Goal: Task Accomplishment & Management: Use online tool/utility

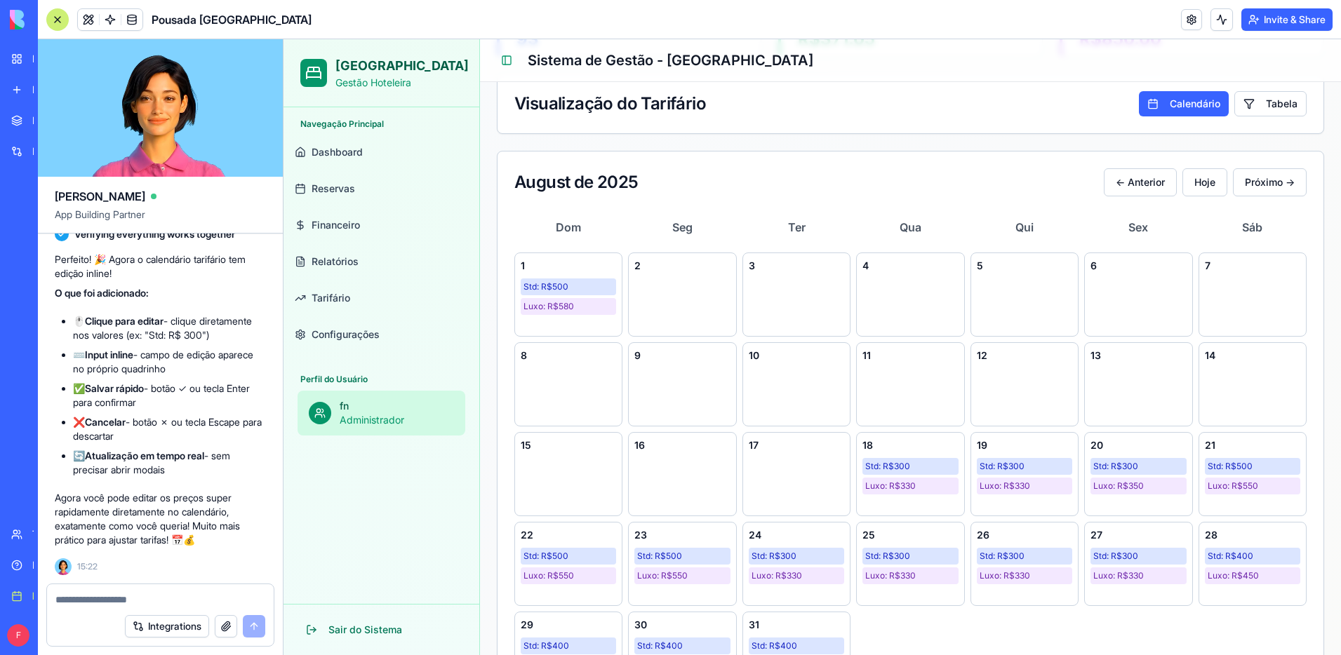
scroll to position [3276, 0]
click at [911, 483] on span "Luxo: R$ 330" at bounding box center [890, 486] width 51 height 11
drag, startPoint x: 1085, startPoint y: 23, endPoint x: 1180, endPoint y: 25, distance: 94.7
click at [1102, 22] on header "Pousada [GEOGRAPHIC_DATA] Invite & Share" at bounding box center [689, 19] width 1303 height 39
click at [1188, 23] on link at bounding box center [1191, 19] width 21 height 21
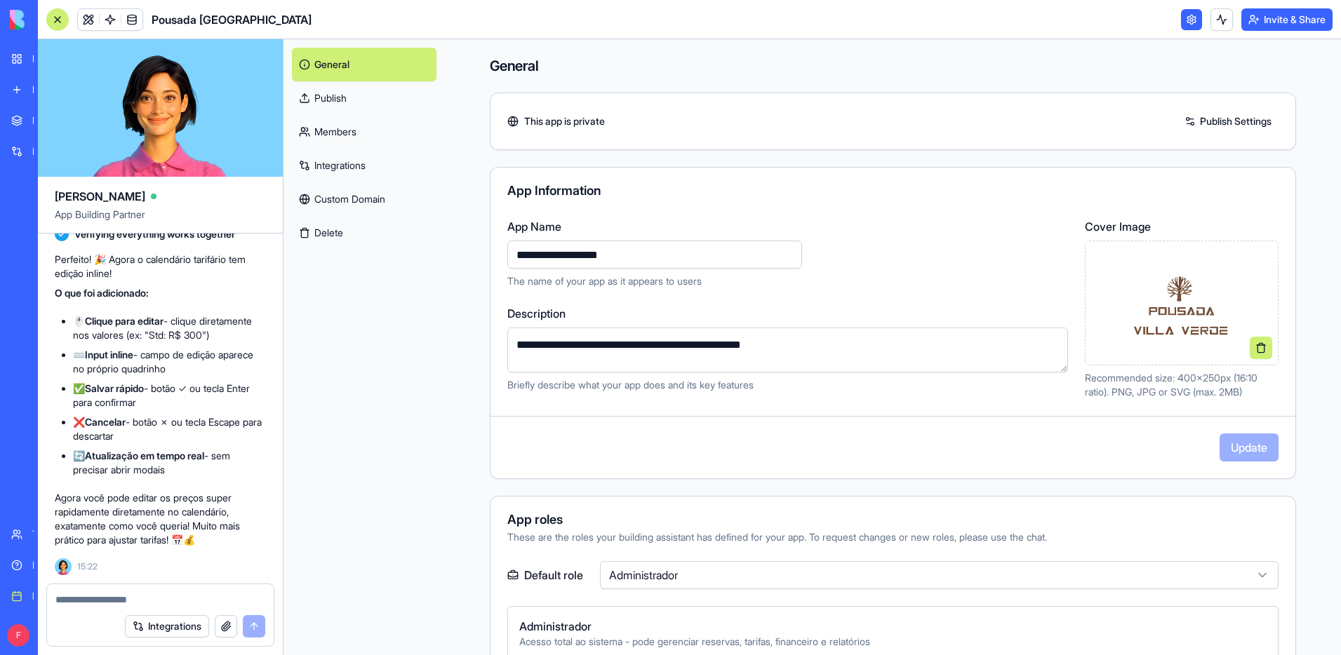
click at [361, 93] on link "Publish" at bounding box center [364, 98] width 145 height 34
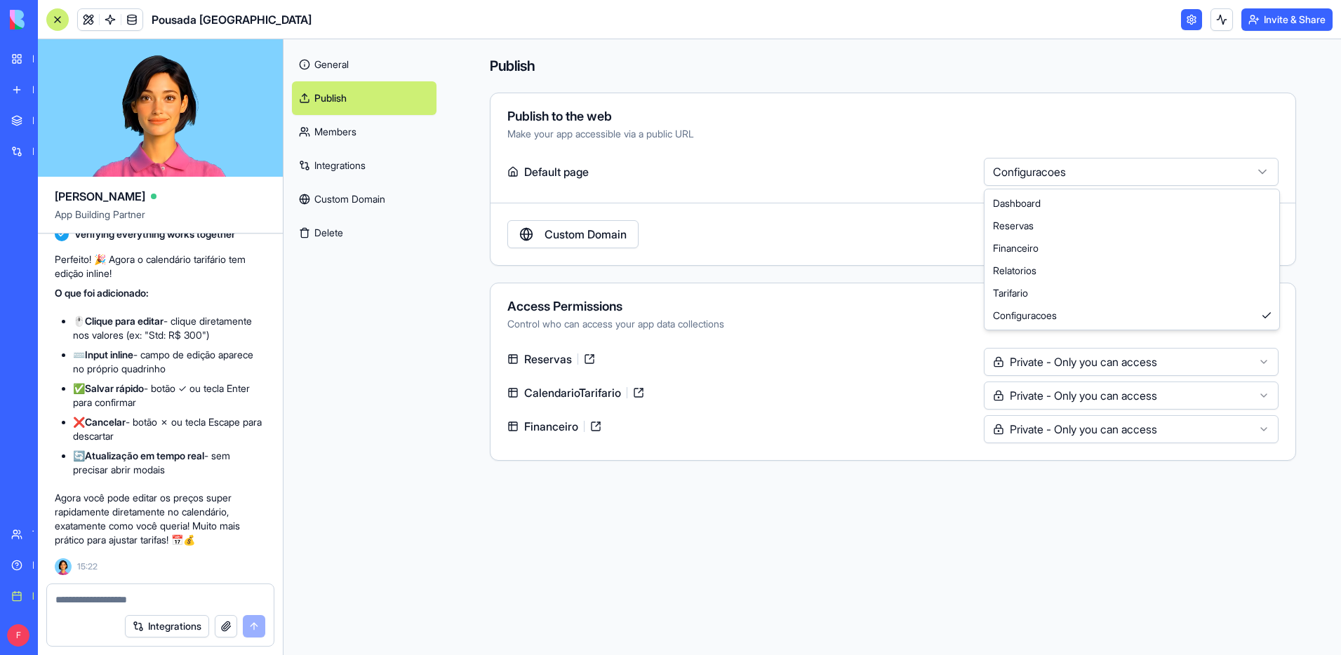
click at [1179, 168] on html "BETA My workspace New app Marketplace Integrations Recent Pousada Villa Verde W…" at bounding box center [670, 327] width 1341 height 655
select select "**********"
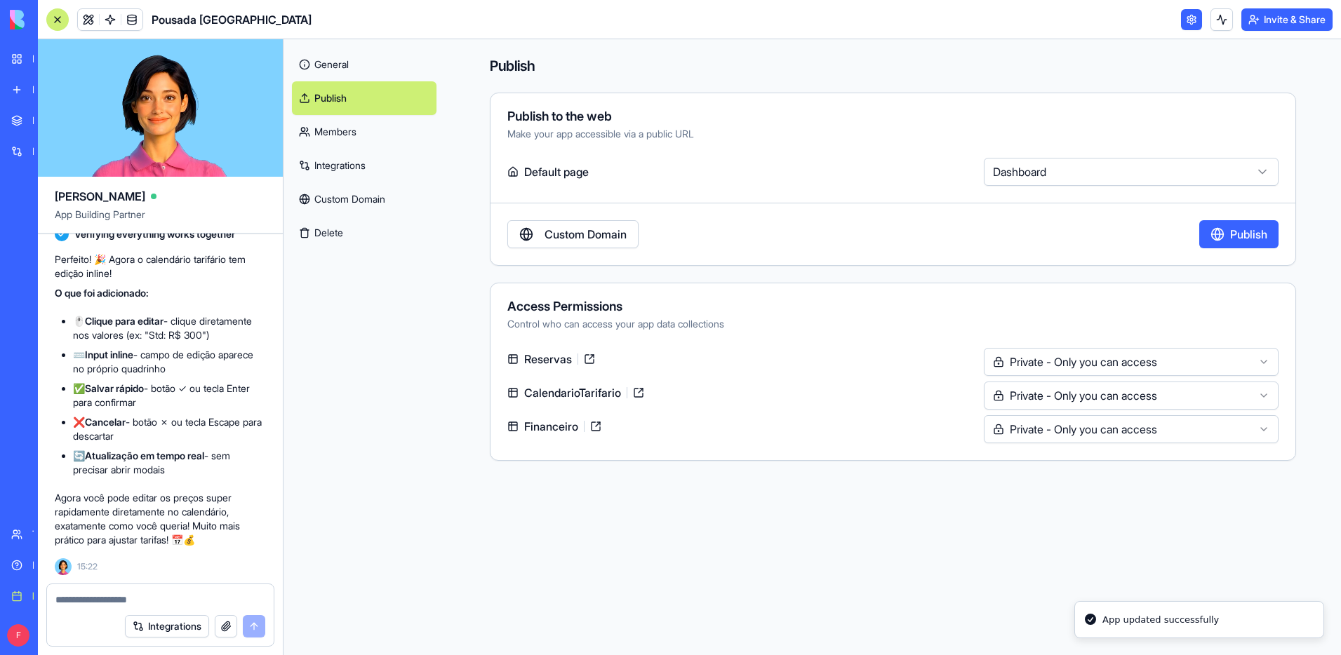
click at [1230, 232] on button "Publish" at bounding box center [1238, 234] width 79 height 28
click at [91, 25] on link at bounding box center [88, 19] width 21 height 21
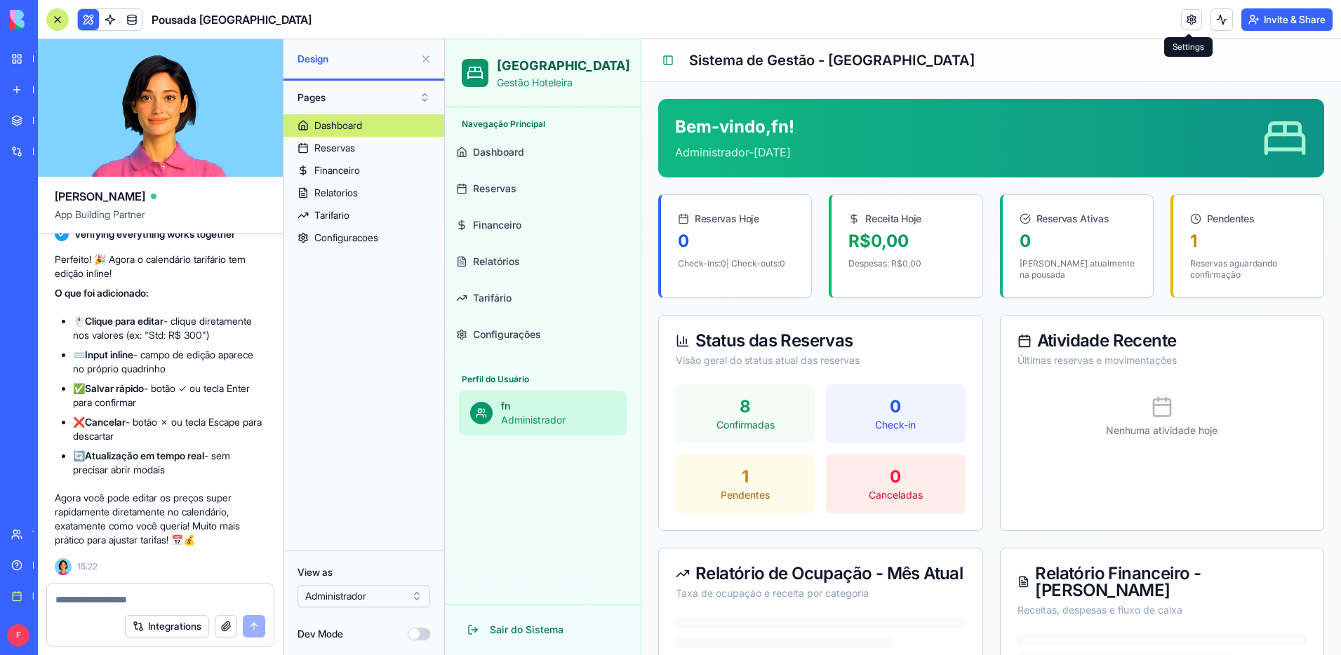
click at [1194, 21] on link at bounding box center [1191, 19] width 21 height 21
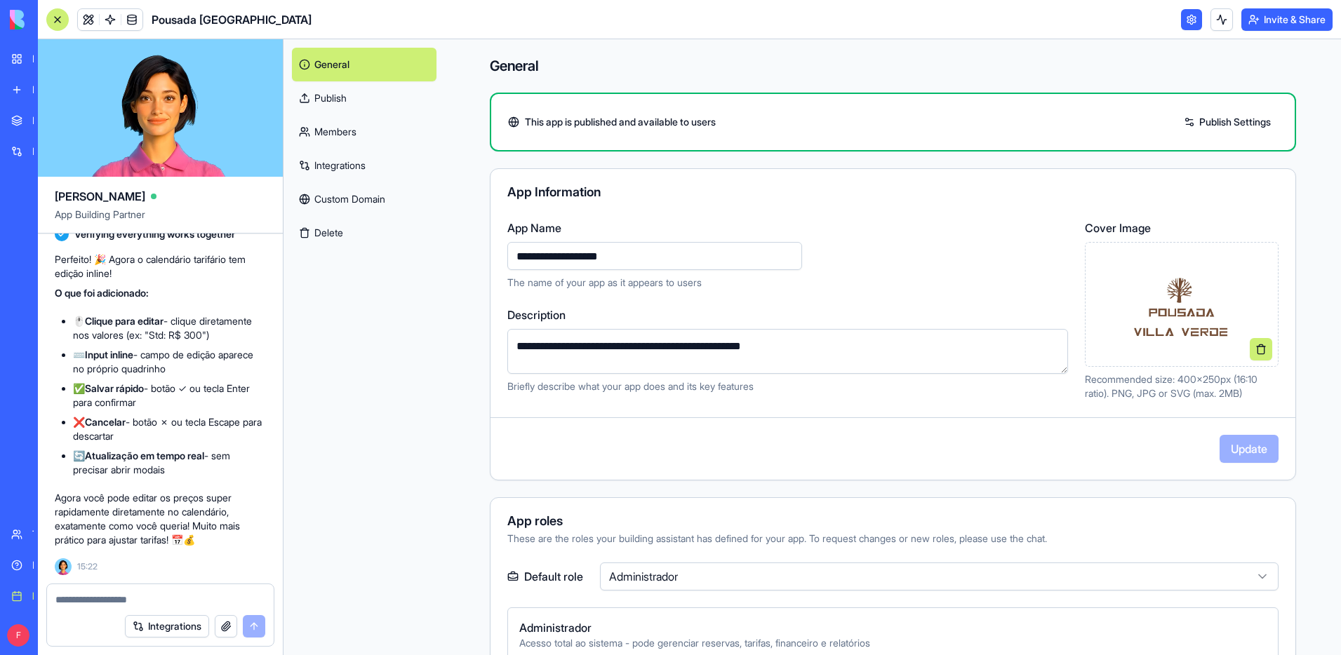
click at [1208, 126] on link "Publish Settings" at bounding box center [1227, 122] width 101 height 22
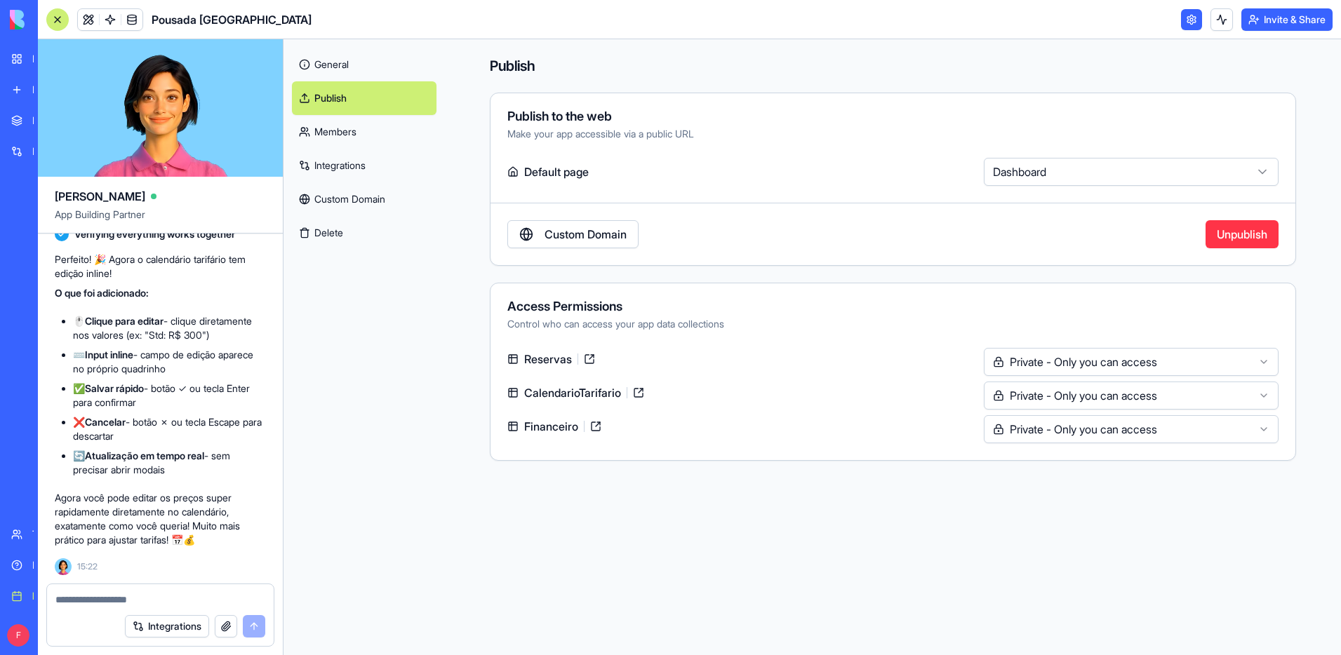
click at [354, 194] on link "Custom Domain" at bounding box center [364, 199] width 145 height 34
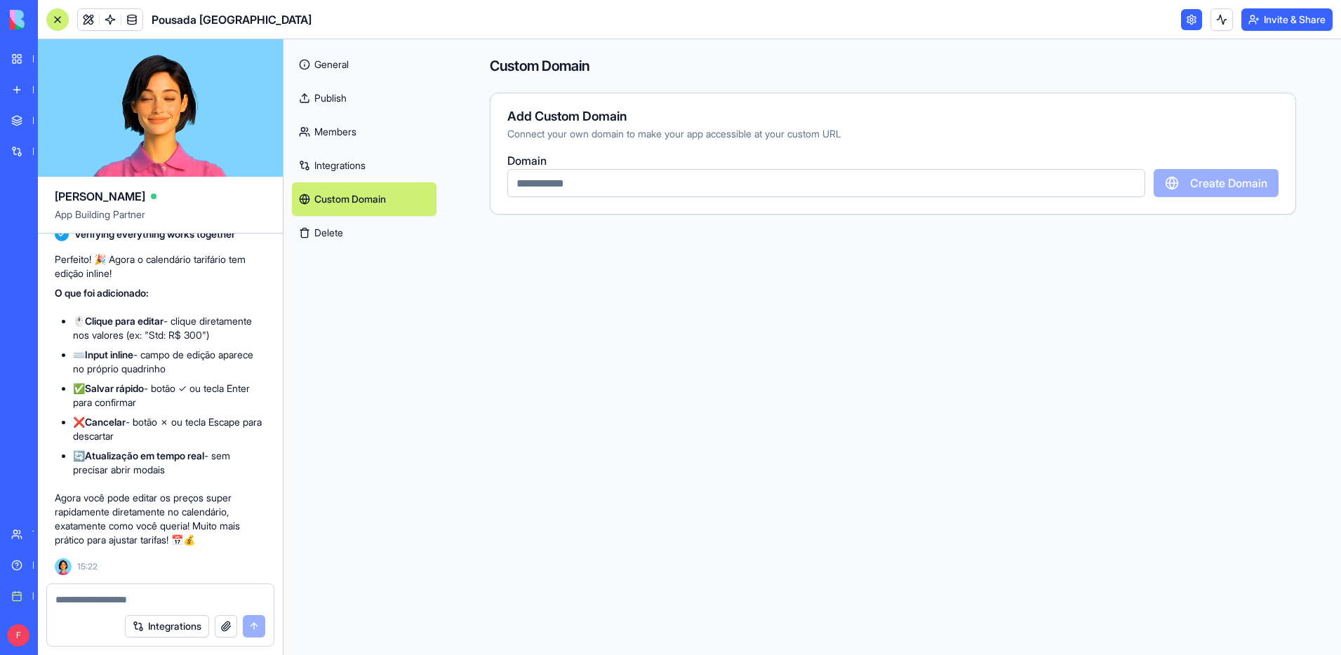
click at [349, 63] on link "General" at bounding box center [364, 65] width 145 height 34
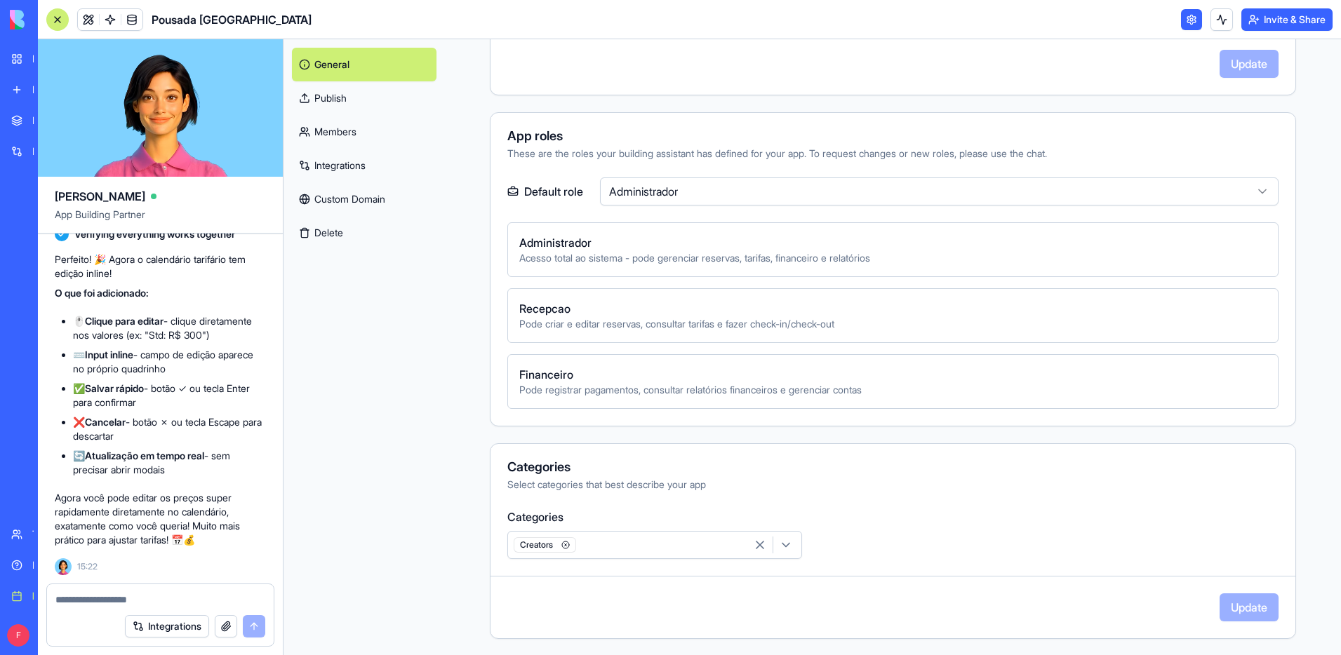
scroll to position [352, 0]
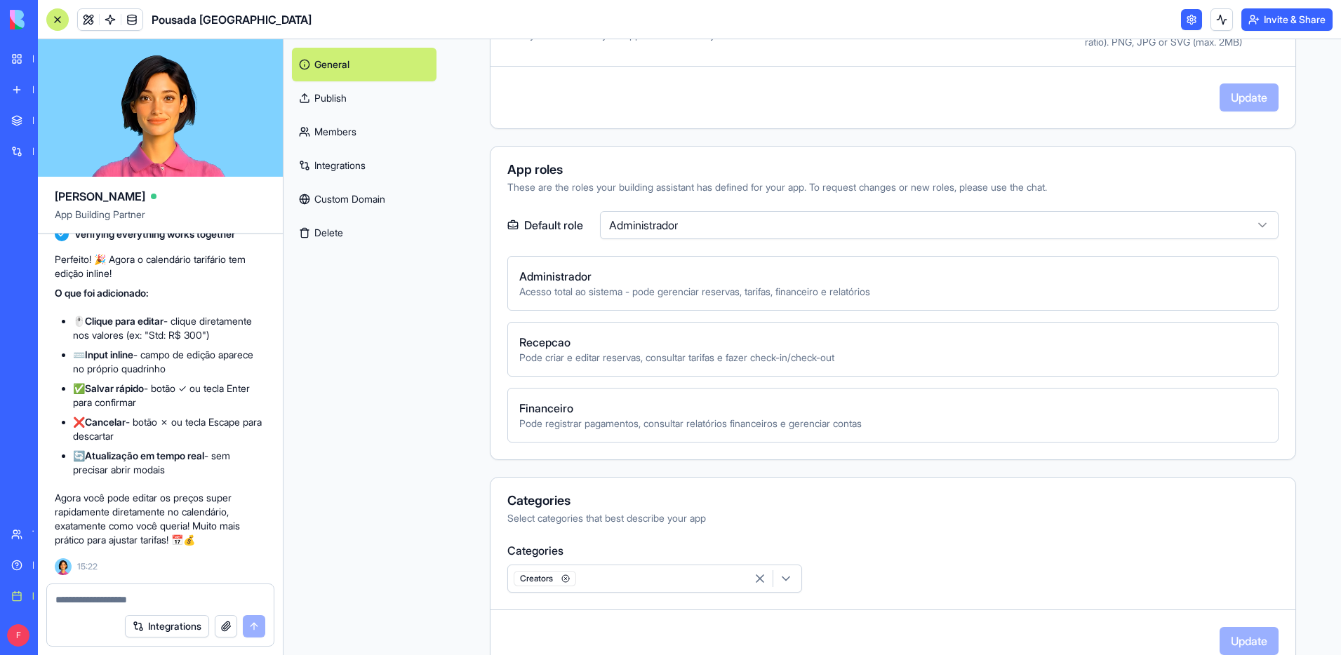
click at [784, 580] on icon "button" at bounding box center [786, 579] width 14 height 14
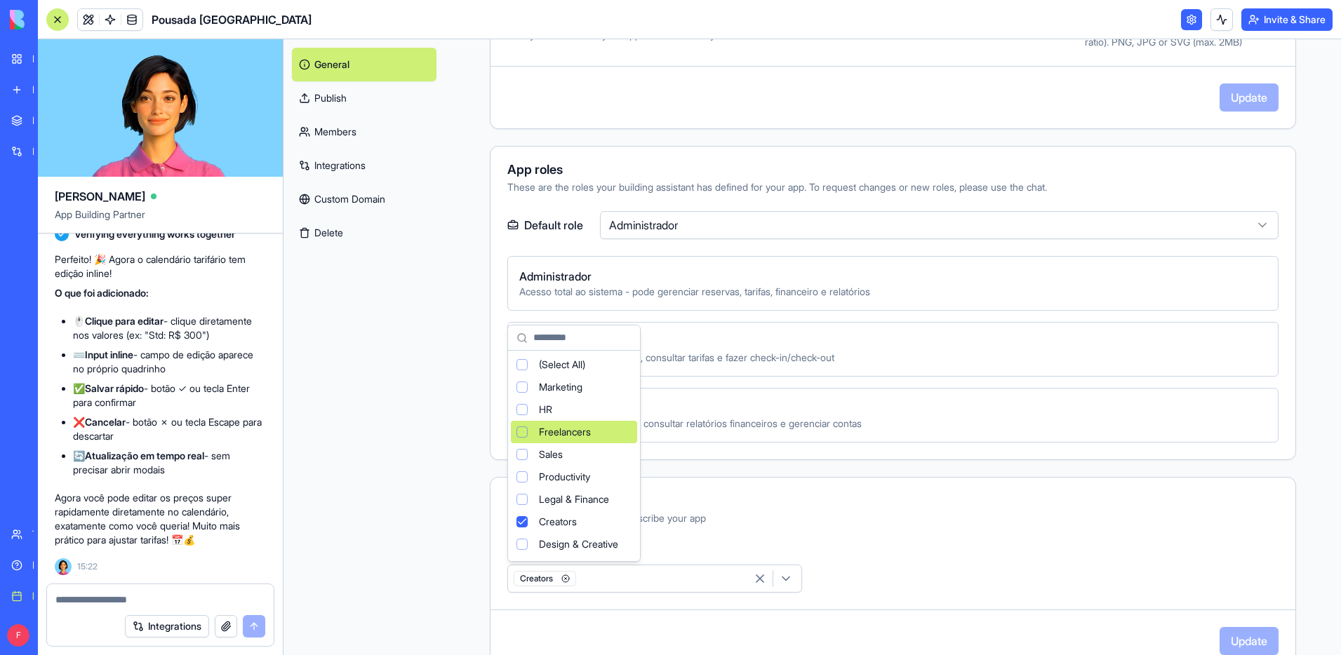
click at [1312, 394] on html "BETA My workspace New app Marketplace Integrations Recent Pousada Villa Verde W…" at bounding box center [670, 327] width 1341 height 655
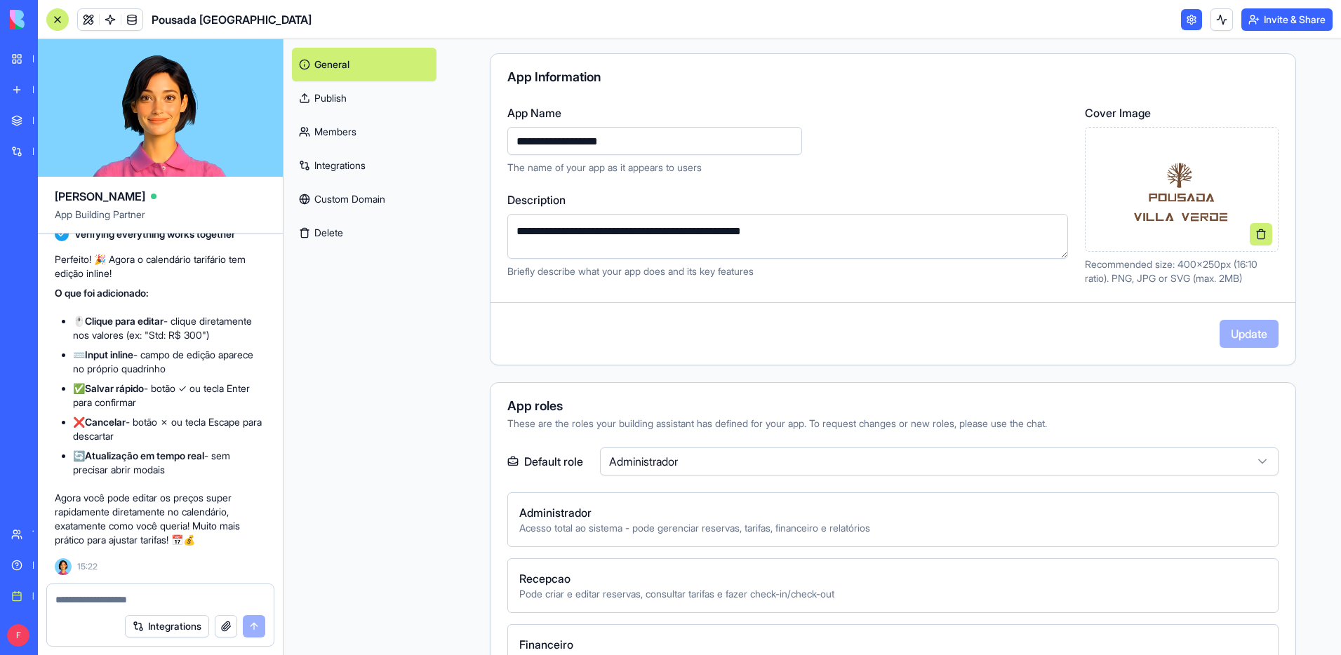
scroll to position [0, 0]
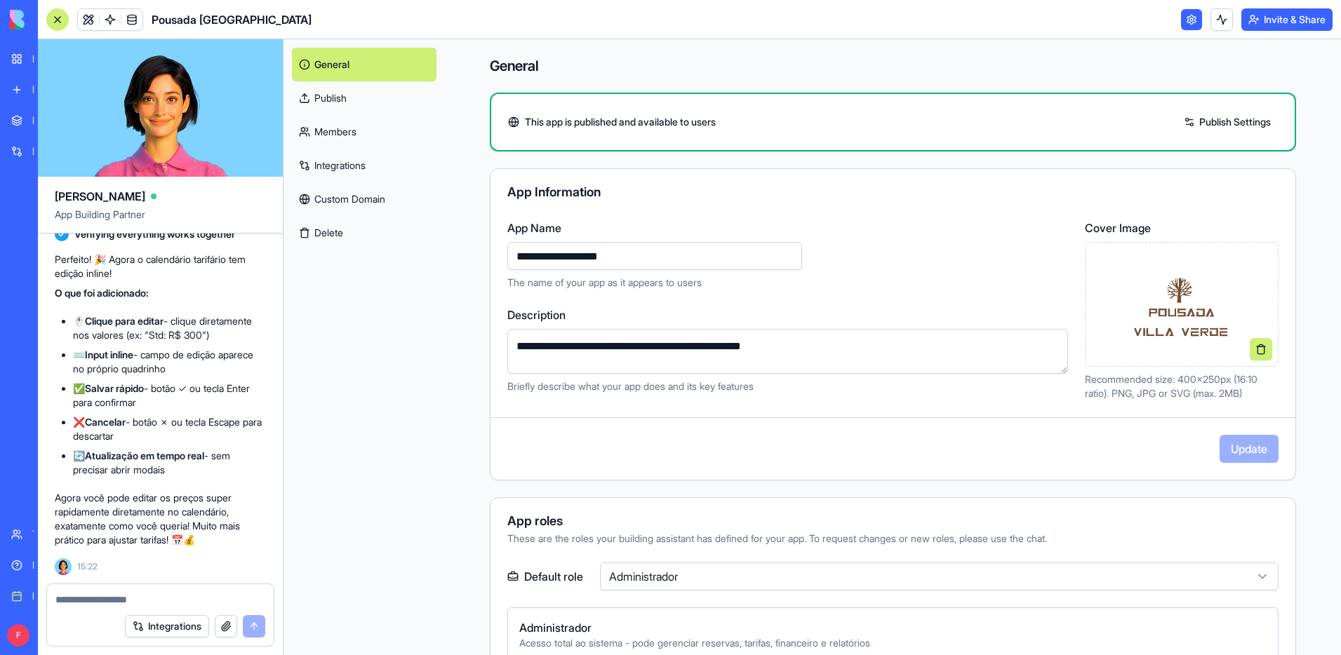
click at [1278, 22] on button "Invite & Share" at bounding box center [1286, 19] width 91 height 22
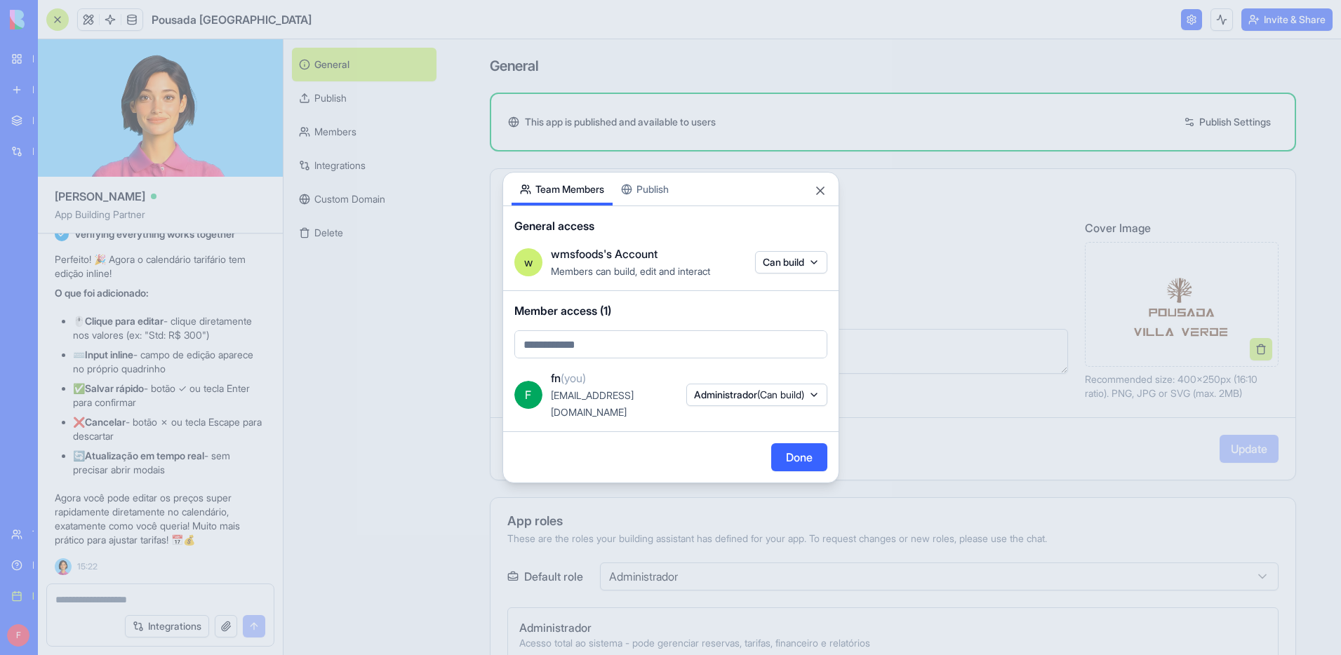
click at [663, 196] on button "Publish" at bounding box center [645, 189] width 65 height 33
click at [558, 195] on button "Team Members" at bounding box center [562, 189] width 101 height 33
click at [642, 195] on button "Publish" at bounding box center [645, 189] width 65 height 33
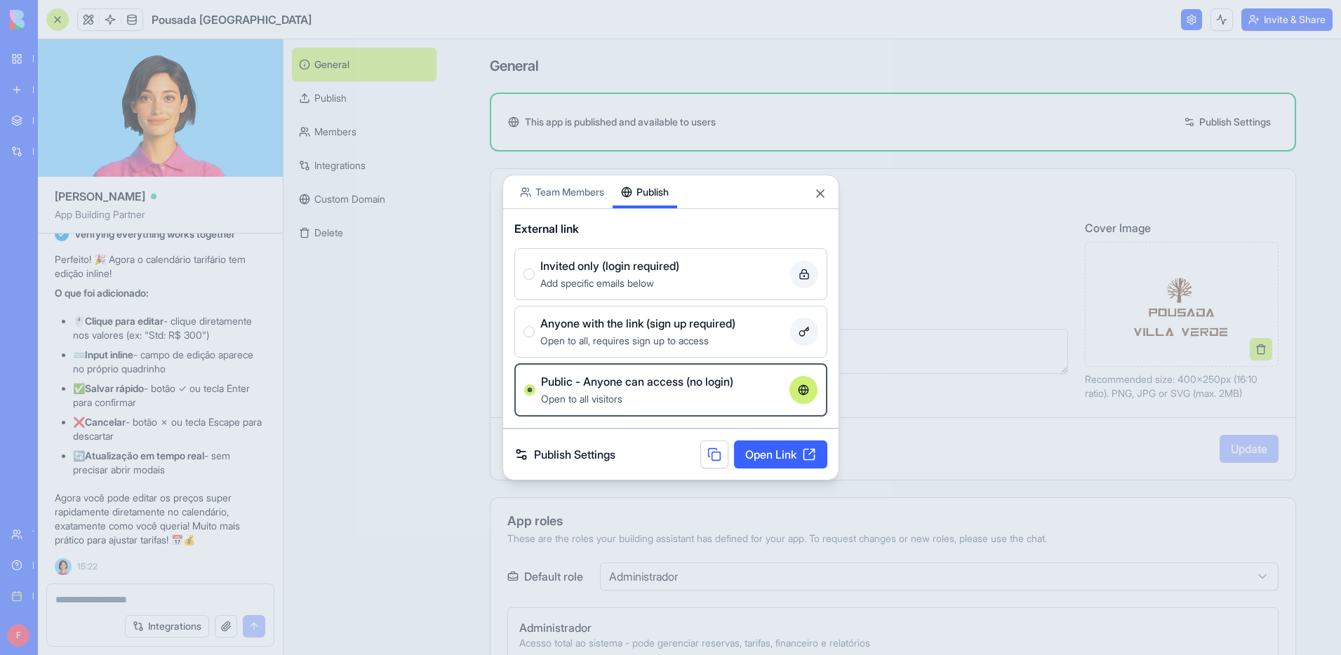
click at [595, 453] on link "Publish Settings" at bounding box center [564, 454] width 101 height 17
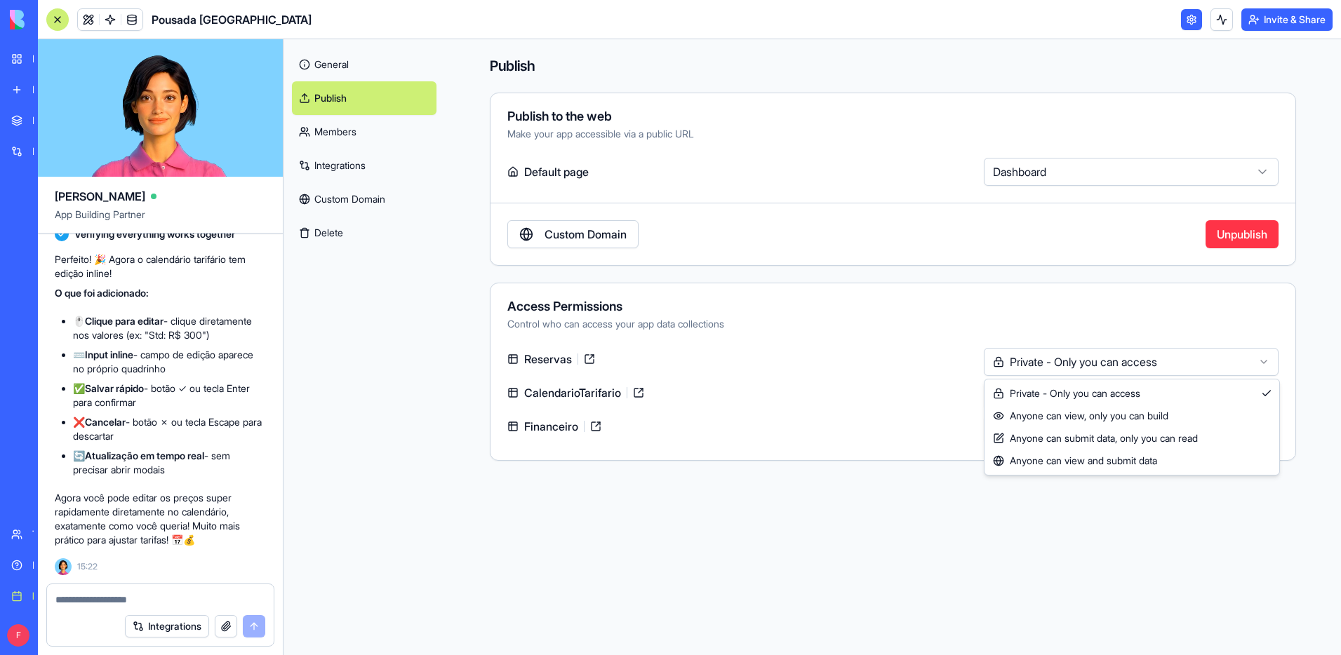
click at [1127, 368] on html "BETA My workspace New app Marketplace Integrations Recent Pousada Villa Verde W…" at bounding box center [670, 327] width 1341 height 655
click at [1088, 362] on html "BETA My workspace New app Marketplace Integrations Recent Pousada Villa Verde W…" at bounding box center [670, 327] width 1341 height 655
click at [1091, 363] on html "BETA My workspace New app Marketplace Integrations Recent Pousada Villa Verde W…" at bounding box center [670, 327] width 1341 height 655
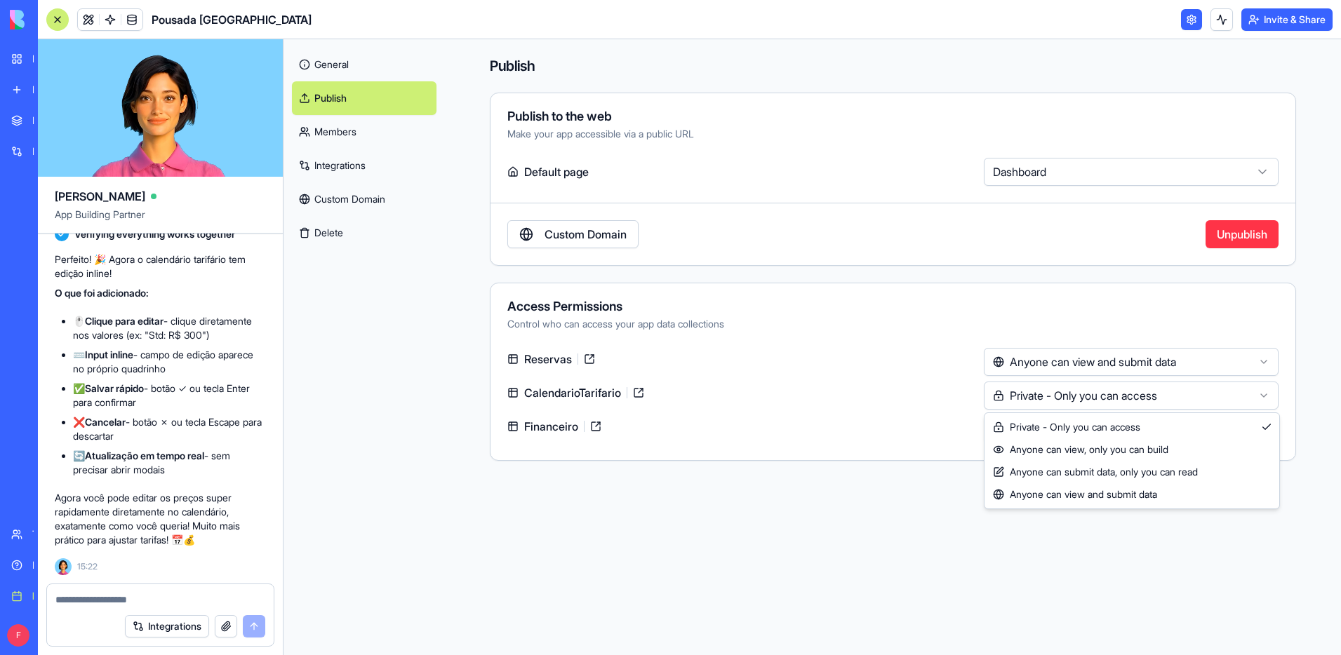
click at [1059, 396] on html "BETA My workspace New app Marketplace Integrations Recent Pousada Villa Verde W…" at bounding box center [670, 327] width 1341 height 655
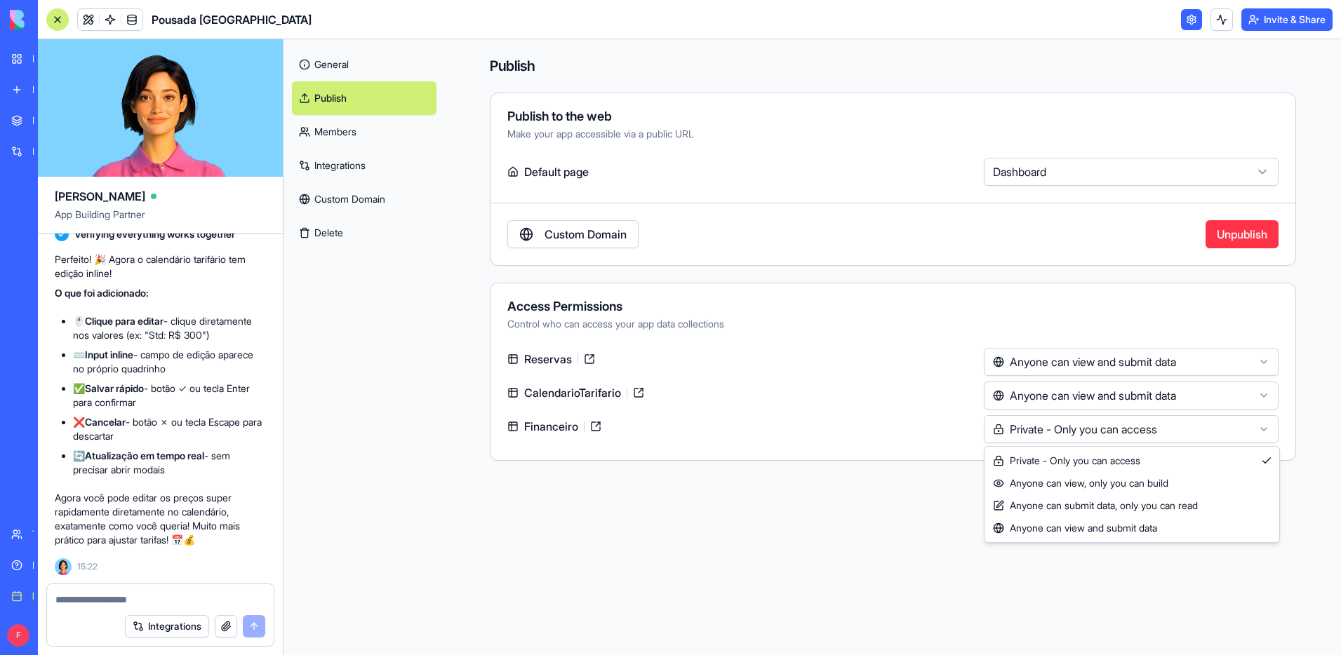
click at [1040, 431] on html "BETA My workspace New app Marketplace Integrations Recent Pousada Villa Verde W…" at bounding box center [670, 327] width 1341 height 655
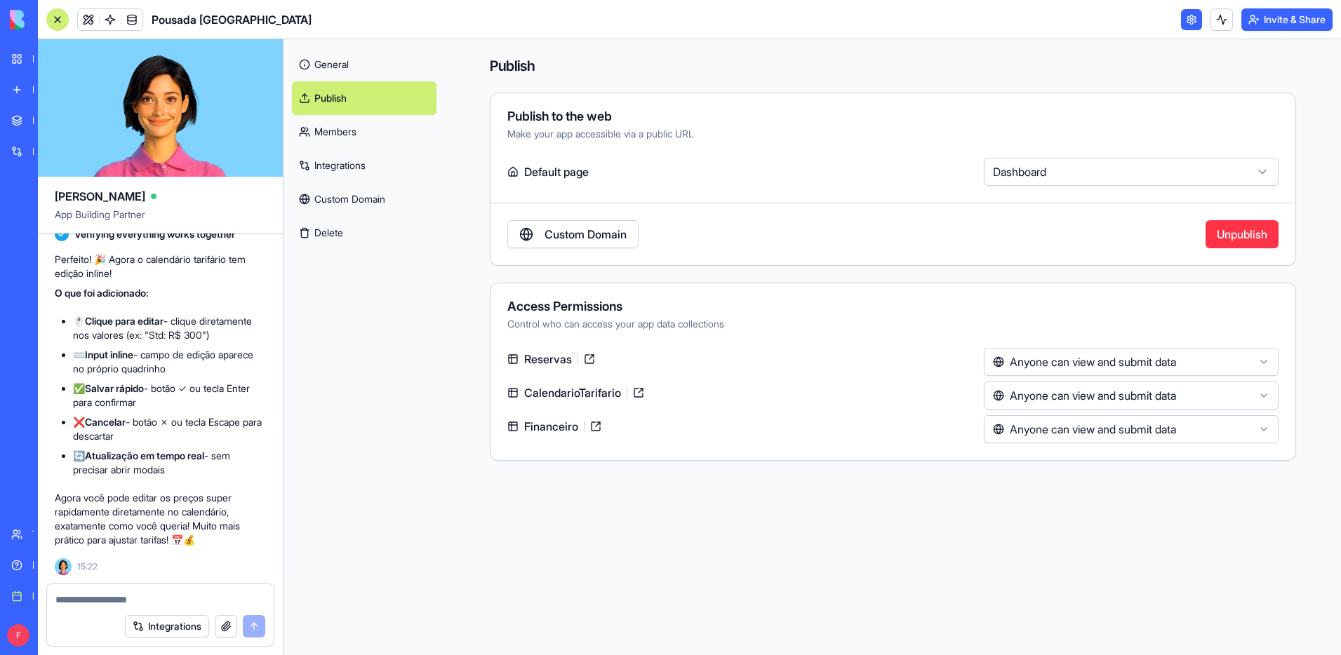
click at [1288, 25] on button "Invite & Share" at bounding box center [1286, 19] width 91 height 22
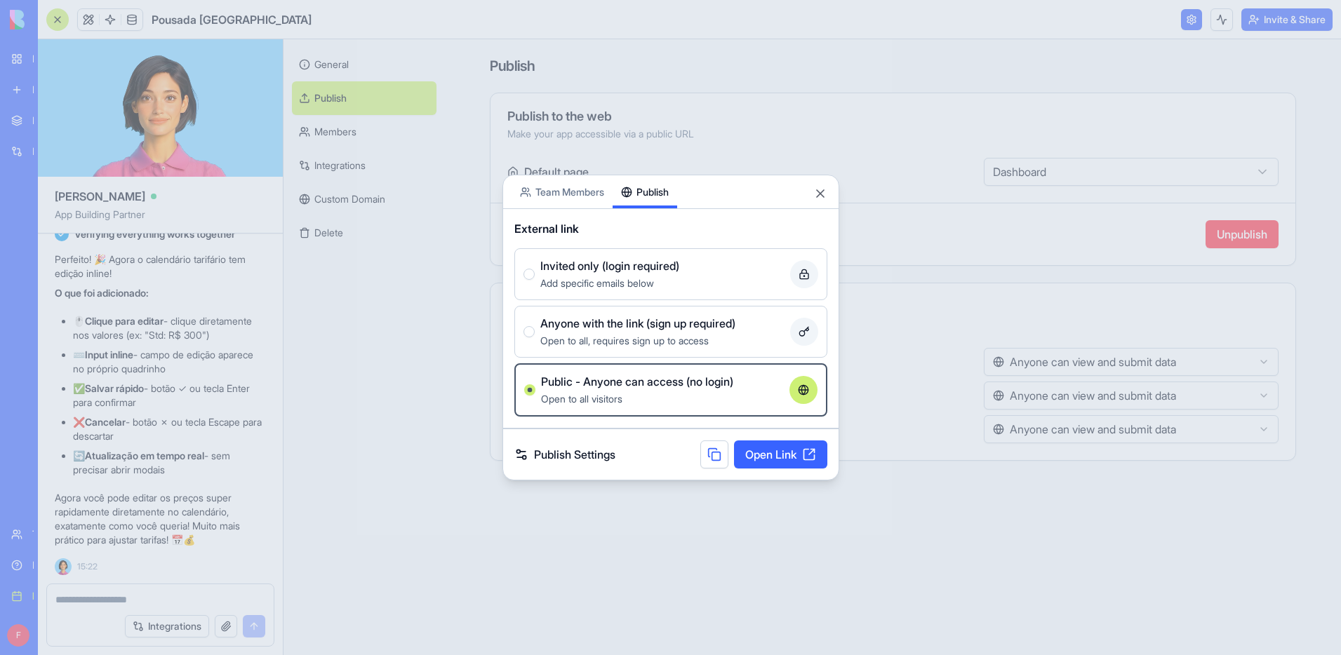
click at [715, 459] on button at bounding box center [714, 455] width 28 height 28
click at [822, 193] on button "Close" at bounding box center [820, 194] width 14 height 14
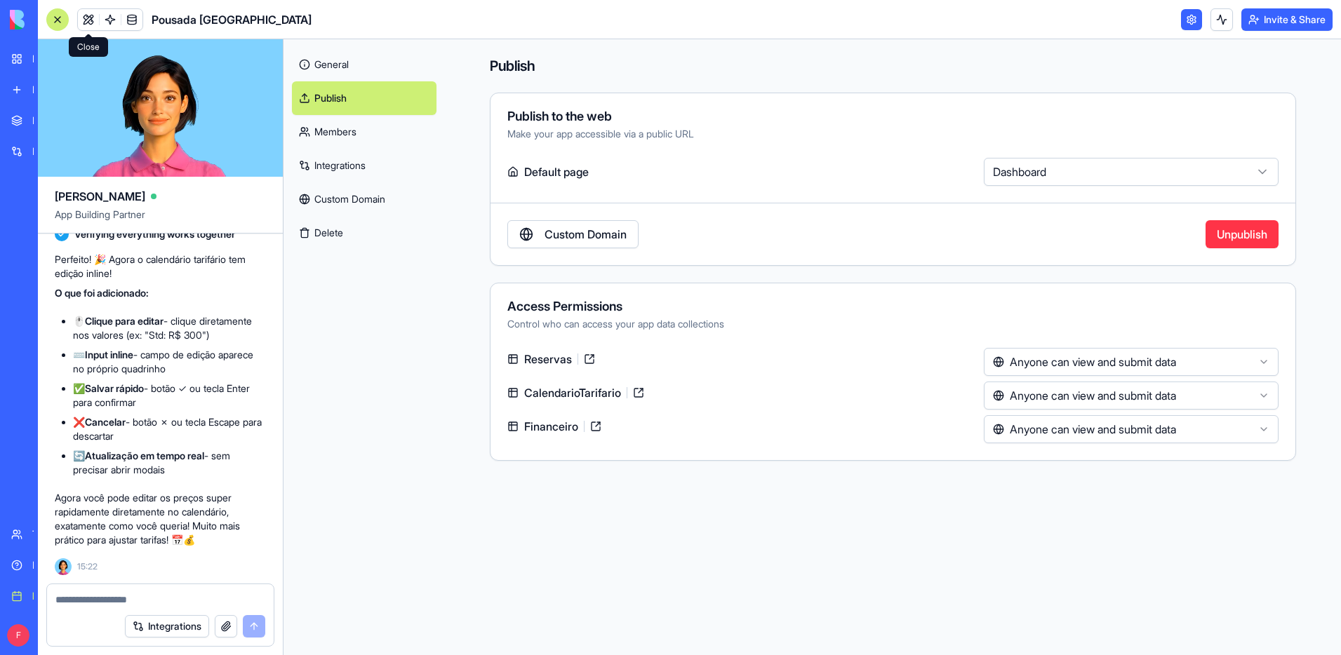
click at [88, 15] on link at bounding box center [88, 19] width 21 height 21
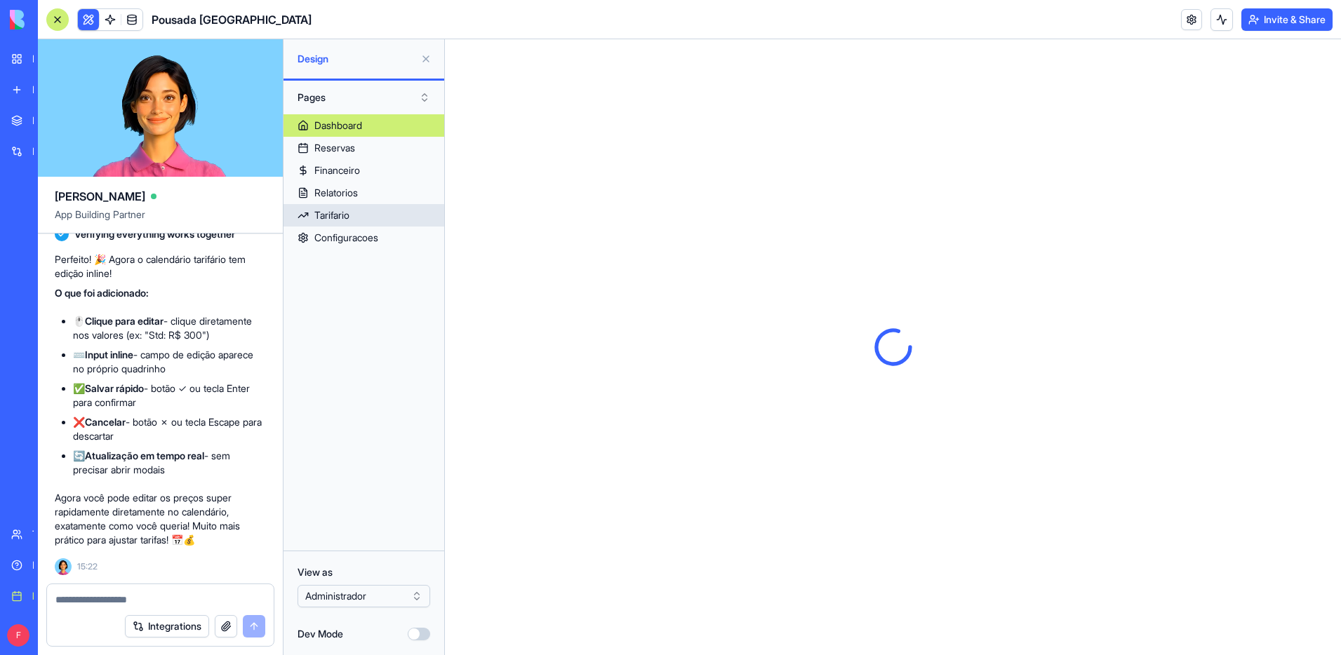
click at [361, 208] on link "Tarifario" at bounding box center [363, 215] width 161 height 22
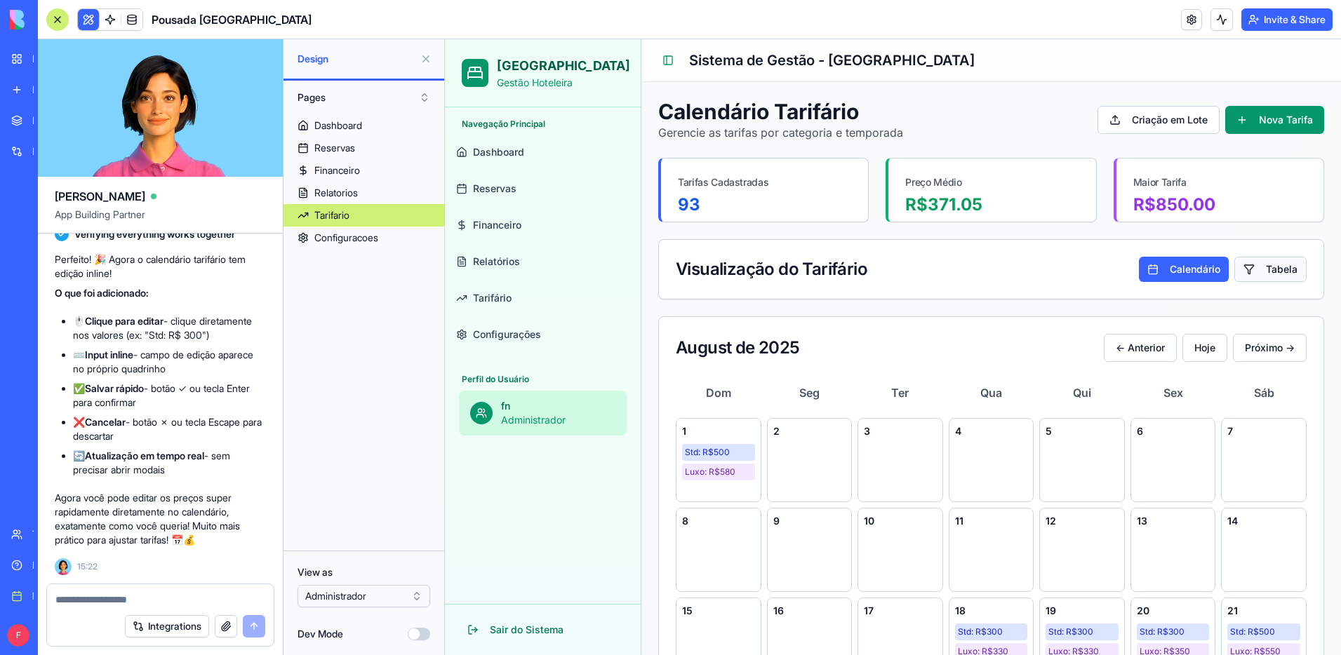
click at [1273, 269] on button "Tabela" at bounding box center [1270, 269] width 72 height 25
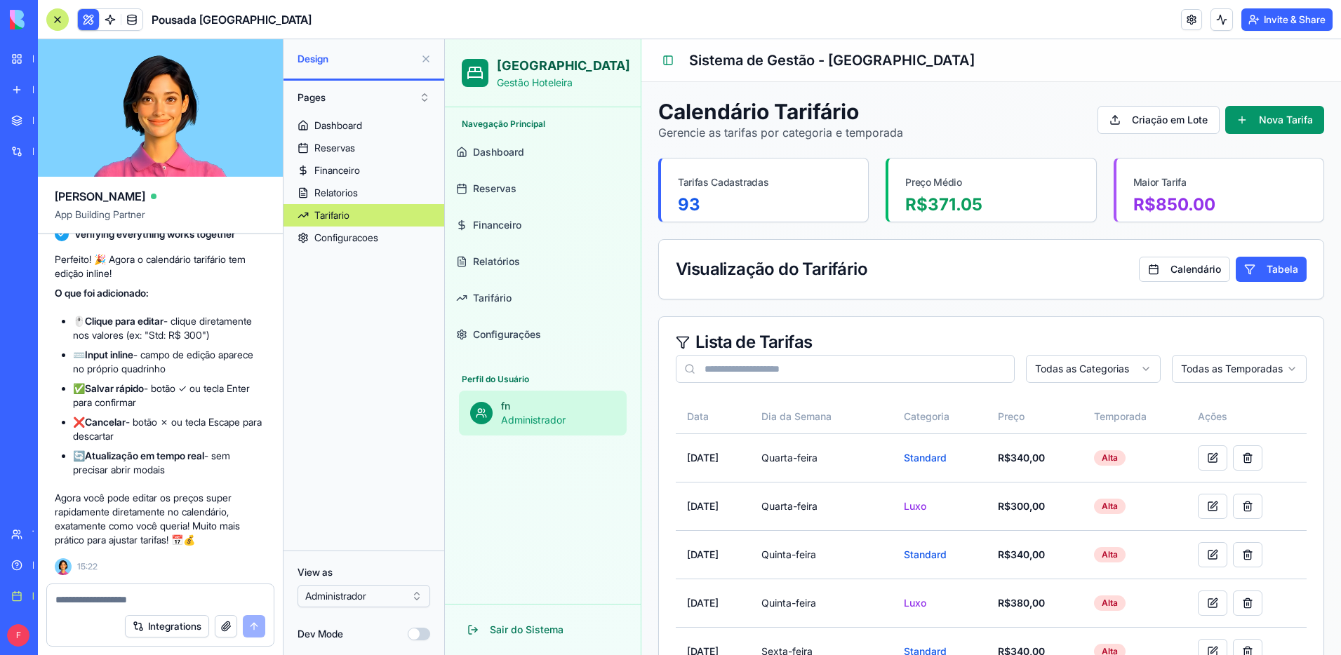
click at [118, 599] on textarea at bounding box center [160, 600] width 210 height 14
click at [495, 228] on span "Financeiro" at bounding box center [497, 225] width 48 height 14
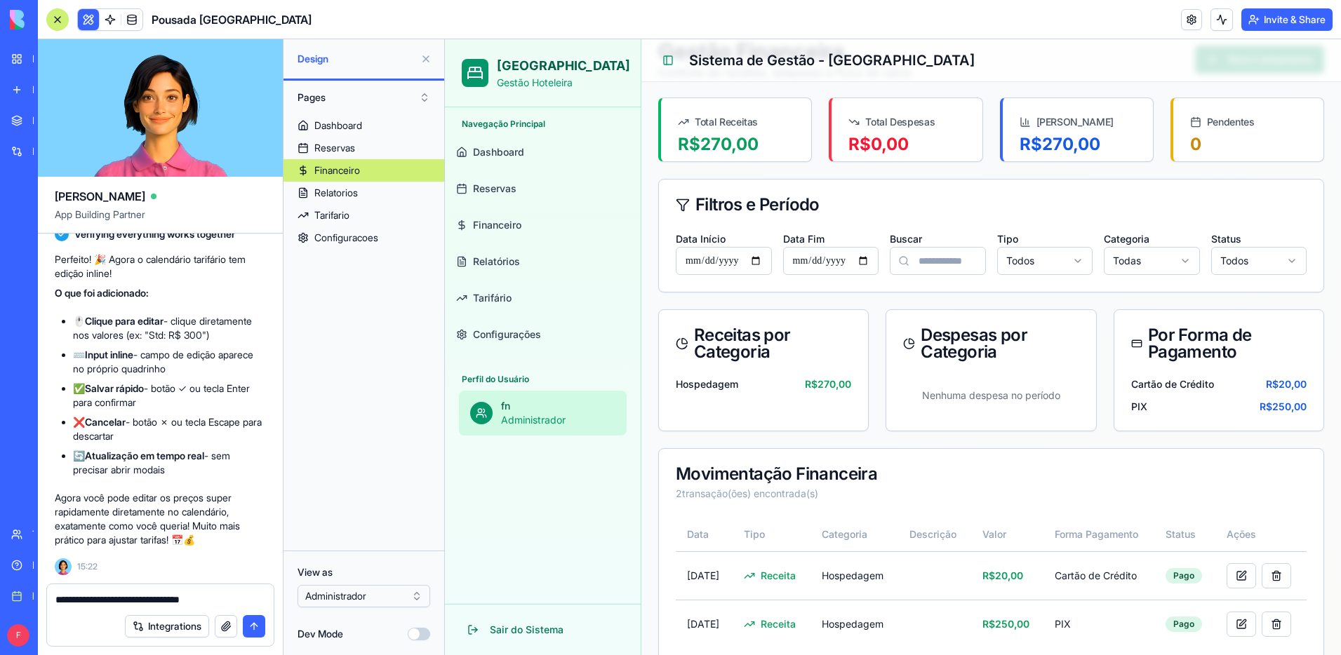
scroll to position [58, 0]
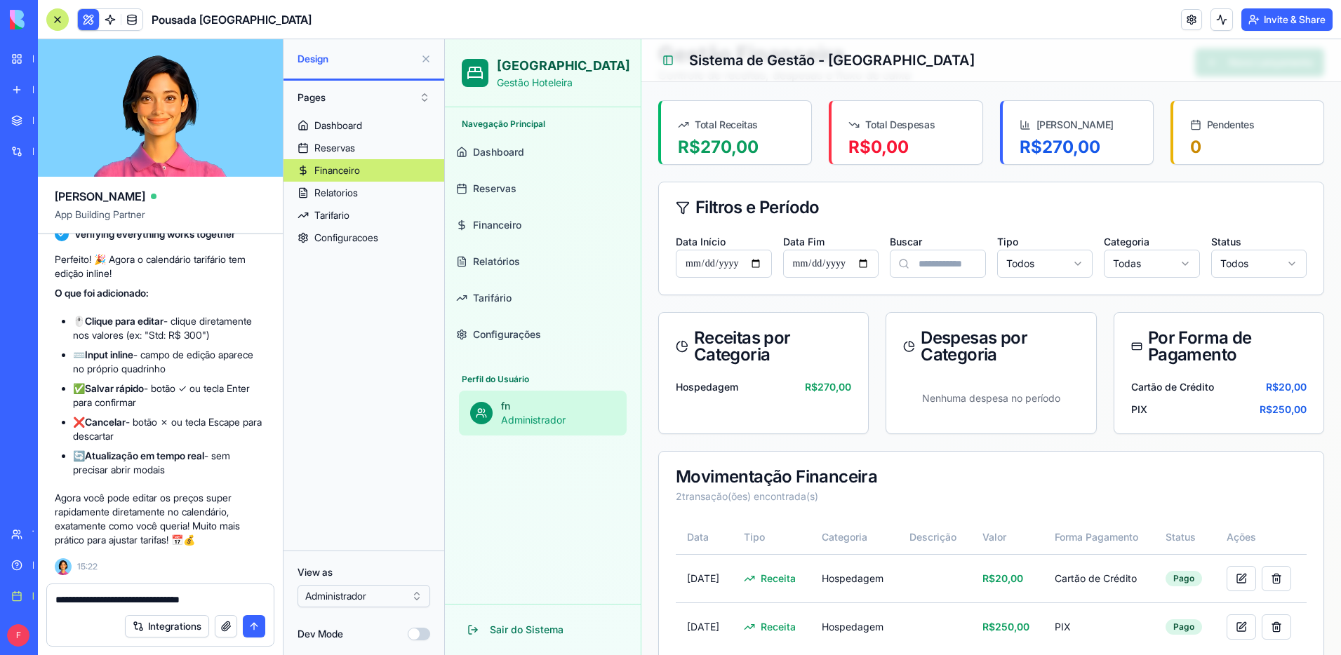
click at [258, 601] on textarea "**********" at bounding box center [160, 600] width 210 height 14
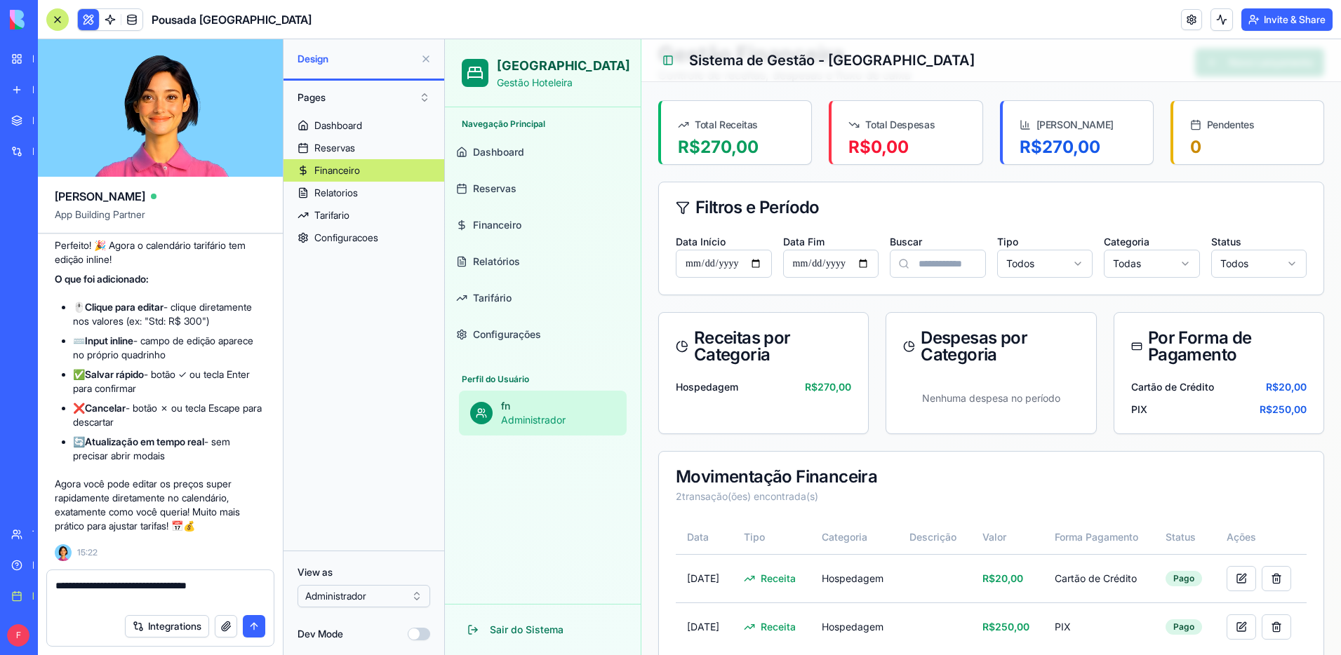
click at [530, 333] on span "Configurações" at bounding box center [507, 335] width 68 height 14
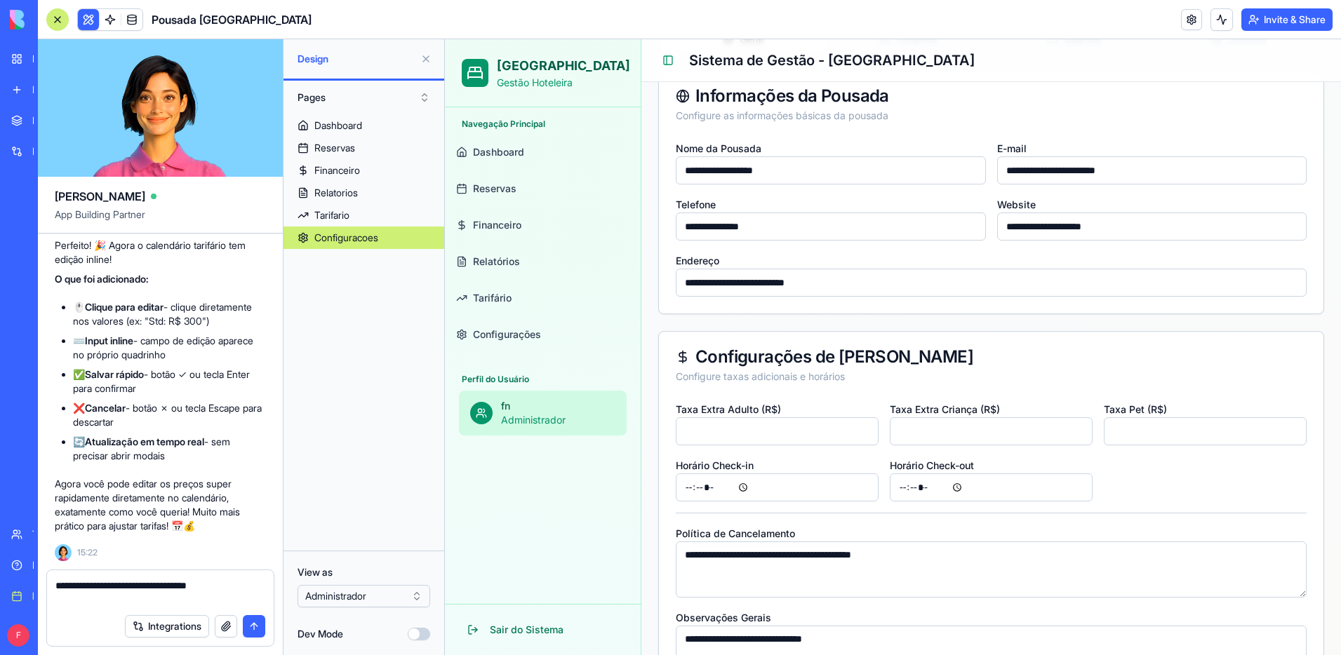
scroll to position [275, 0]
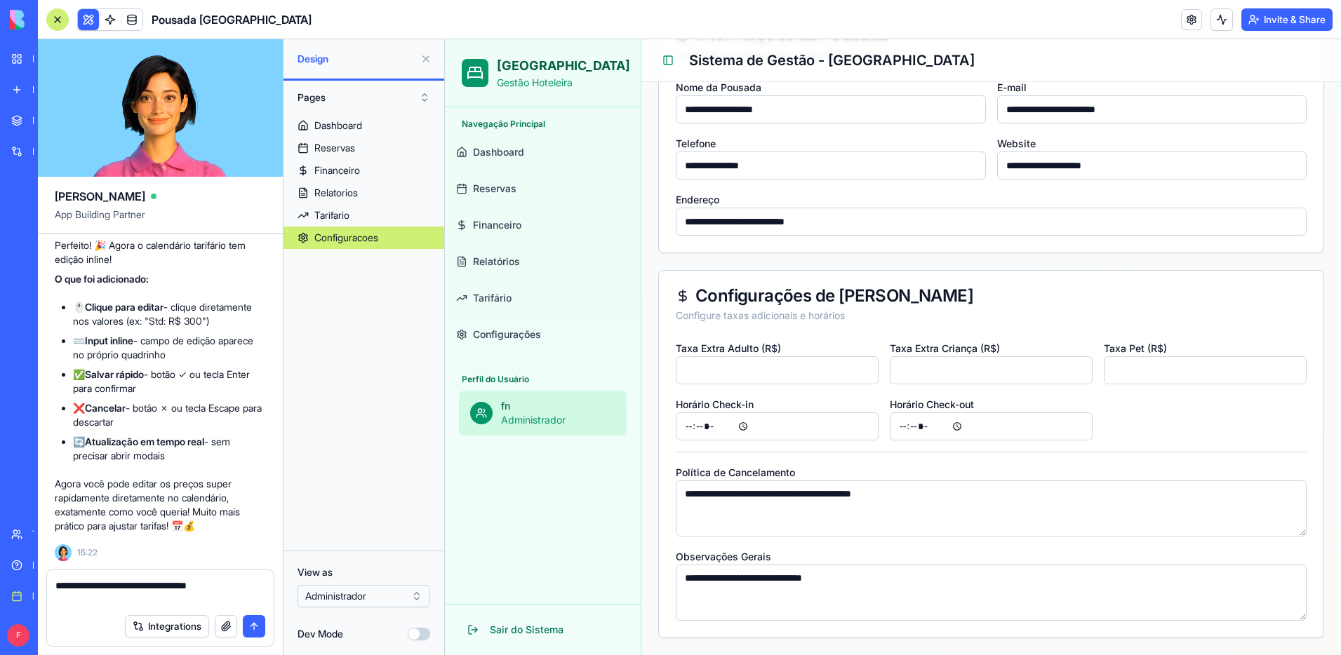
click at [247, 591] on textarea "**********" at bounding box center [160, 593] width 210 height 28
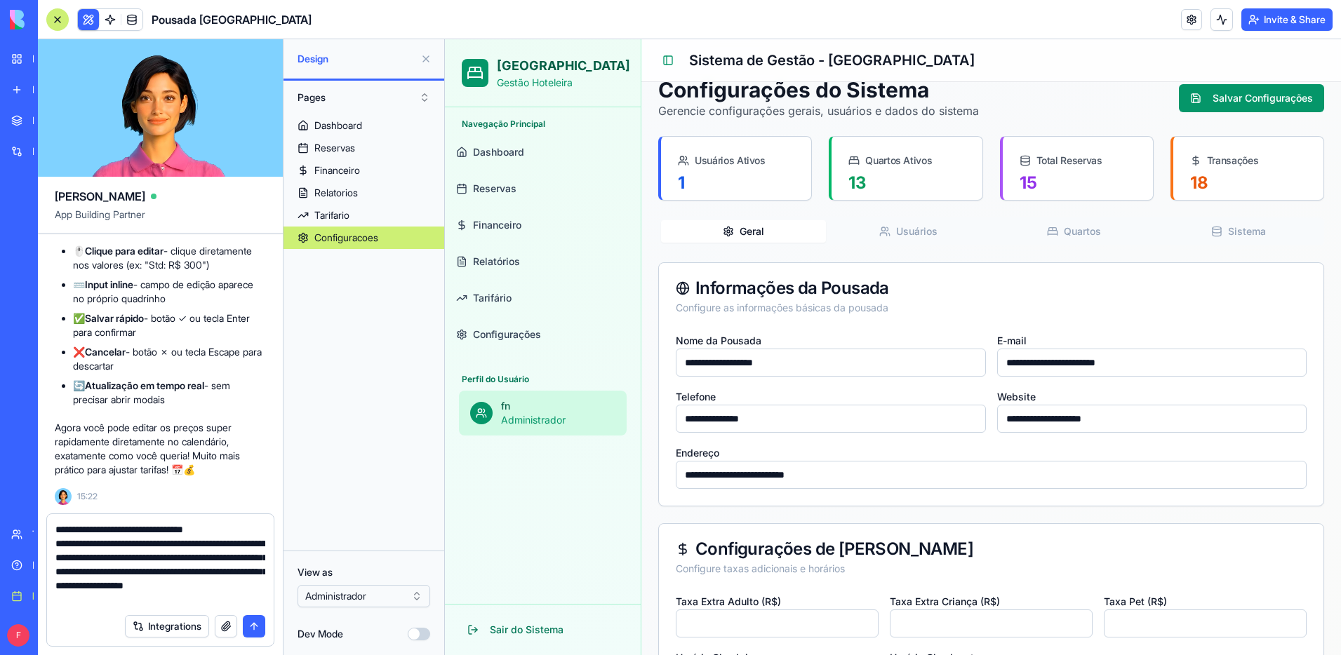
scroll to position [0, 0]
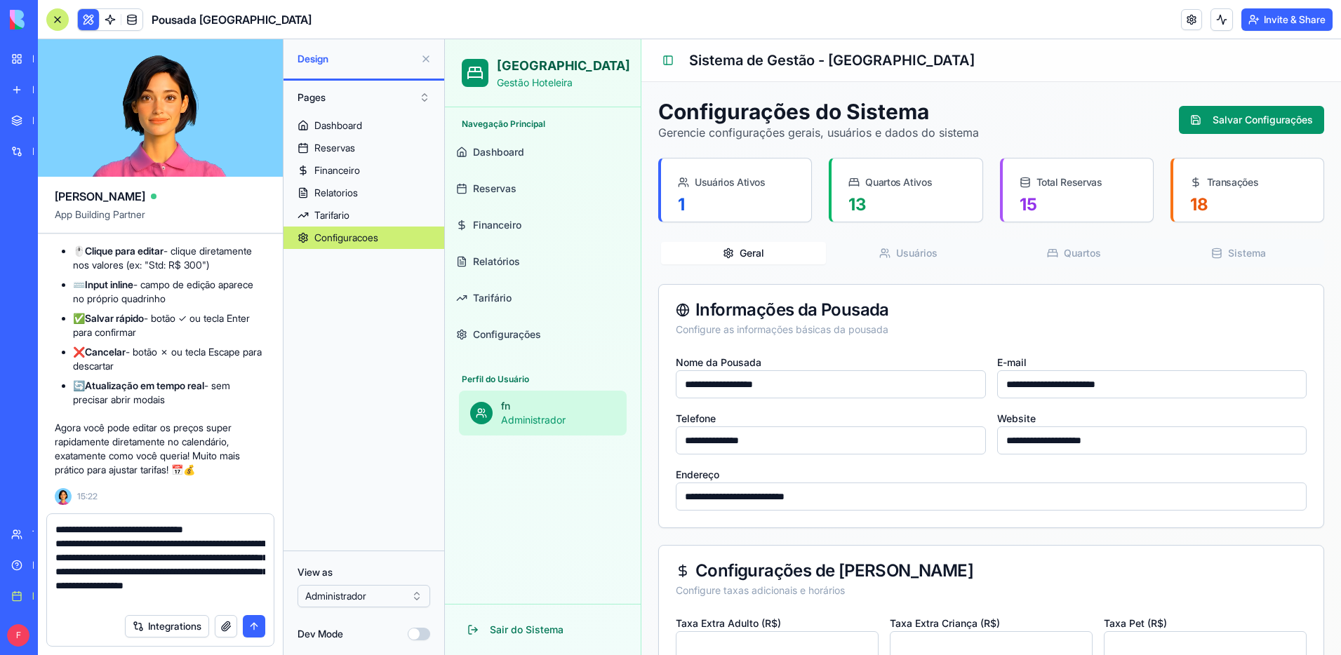
click at [549, 258] on link "Relatórios" at bounding box center [542, 262] width 185 height 34
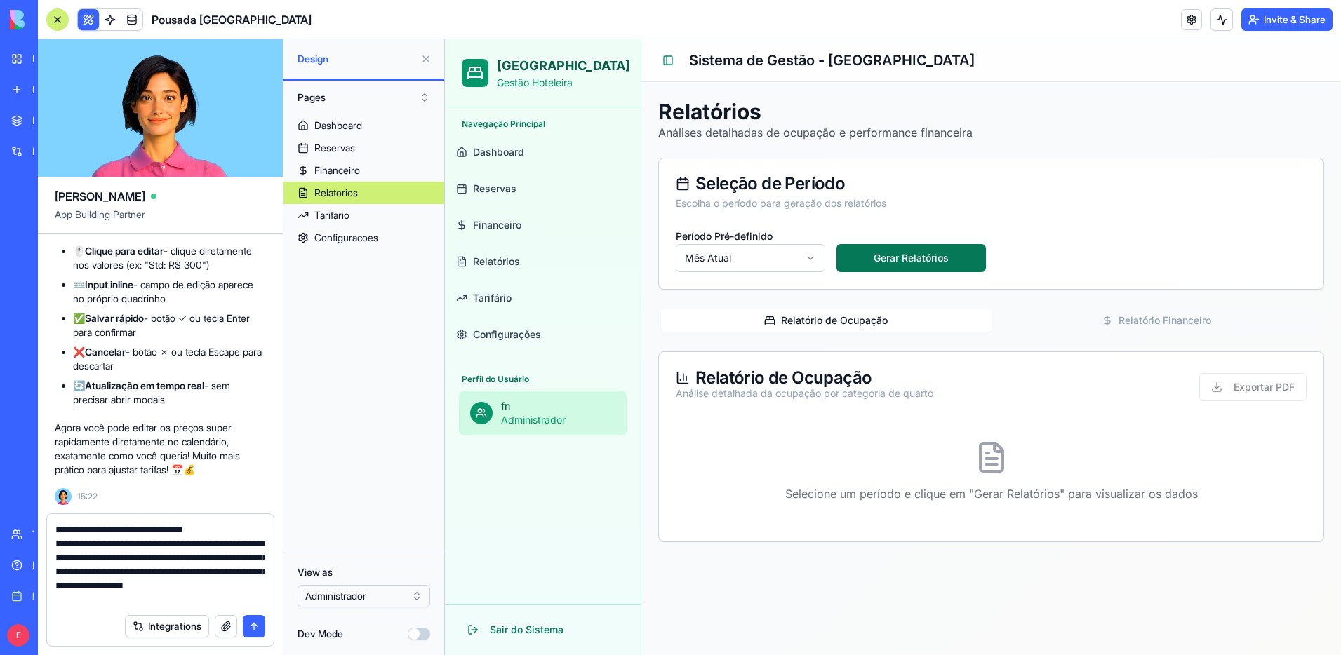
click at [876, 260] on button "Gerar Relatórios" at bounding box center [910, 258] width 149 height 28
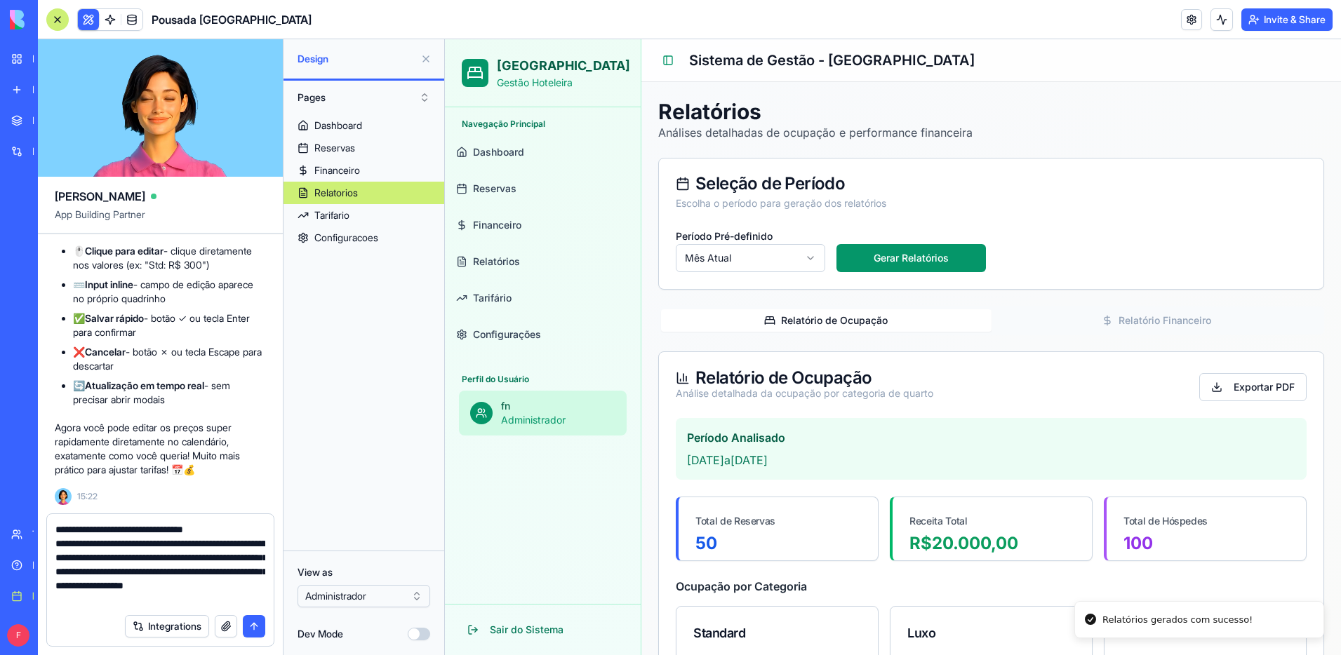
scroll to position [119, 0]
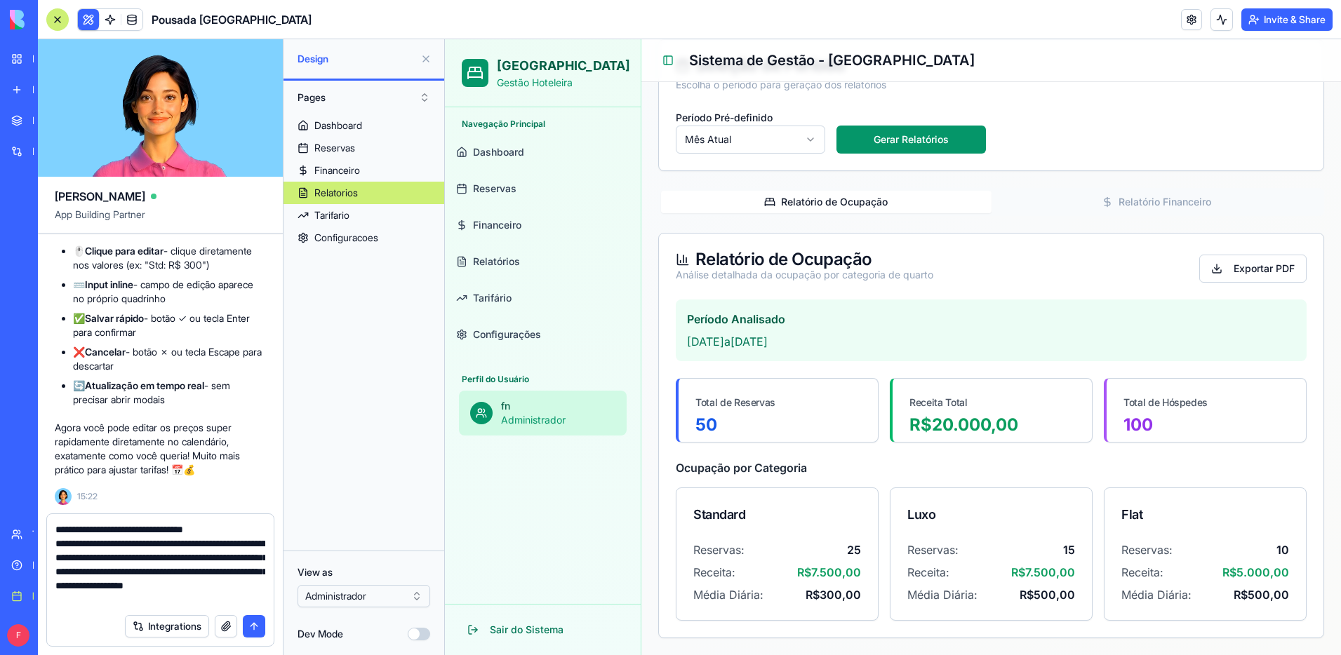
click at [225, 606] on textarea "**********" at bounding box center [160, 565] width 210 height 84
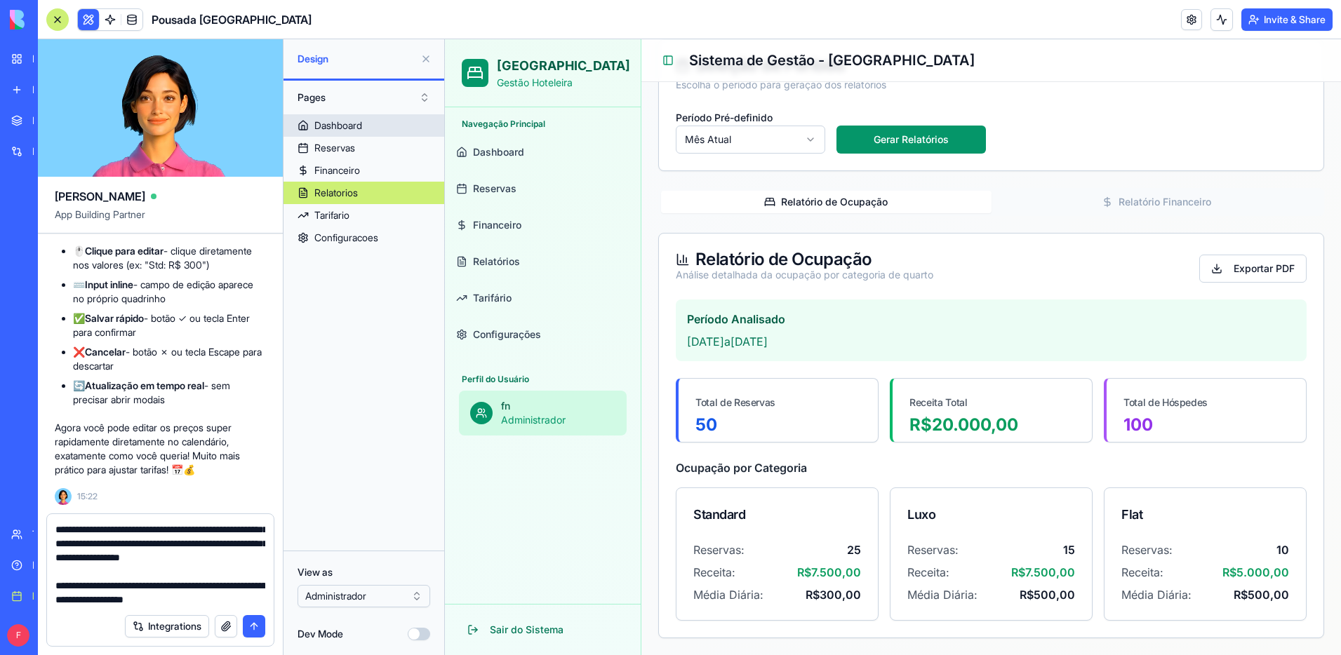
type textarea "**********"
click at [369, 134] on link "Dashboard" at bounding box center [363, 125] width 161 height 22
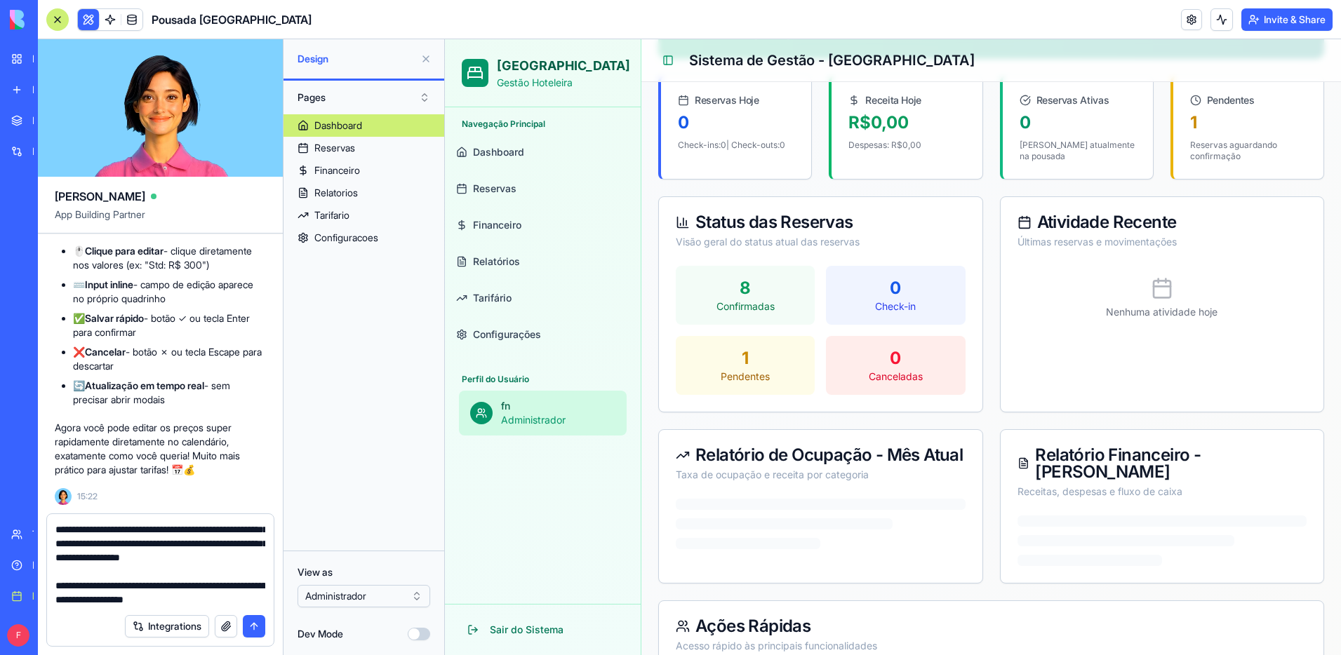
click at [252, 623] on button "submit" at bounding box center [254, 626] width 22 height 22
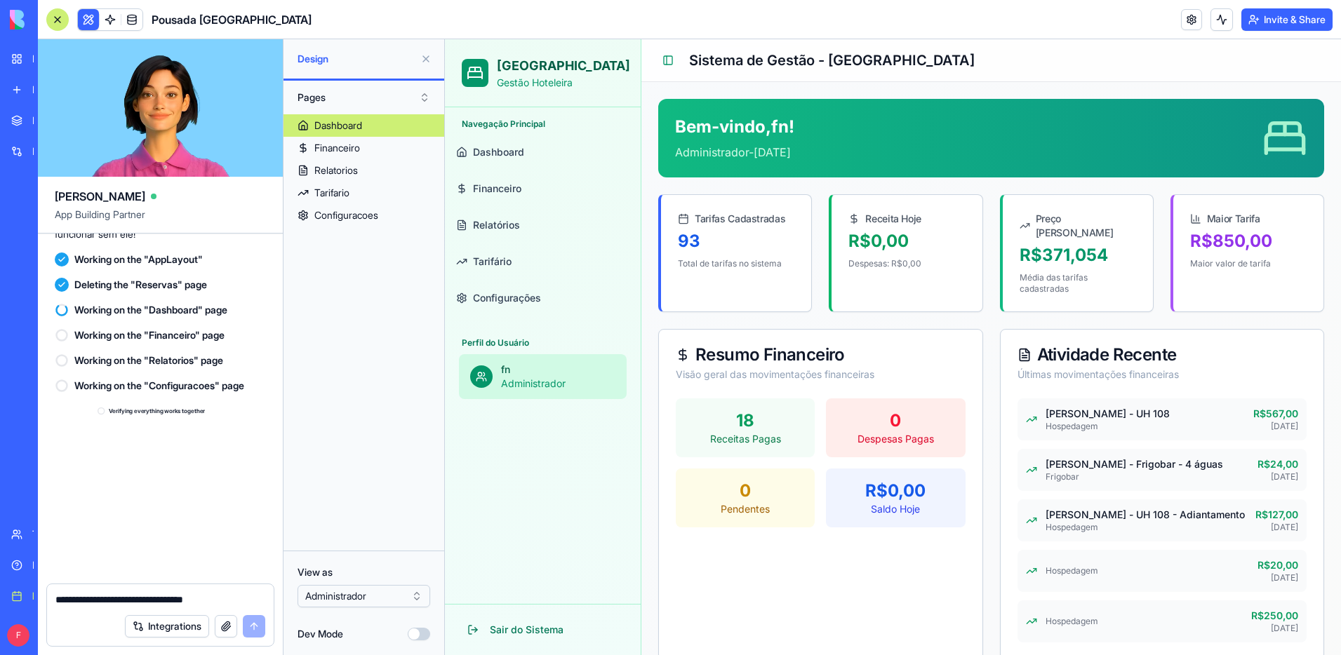
scroll to position [4528, 0]
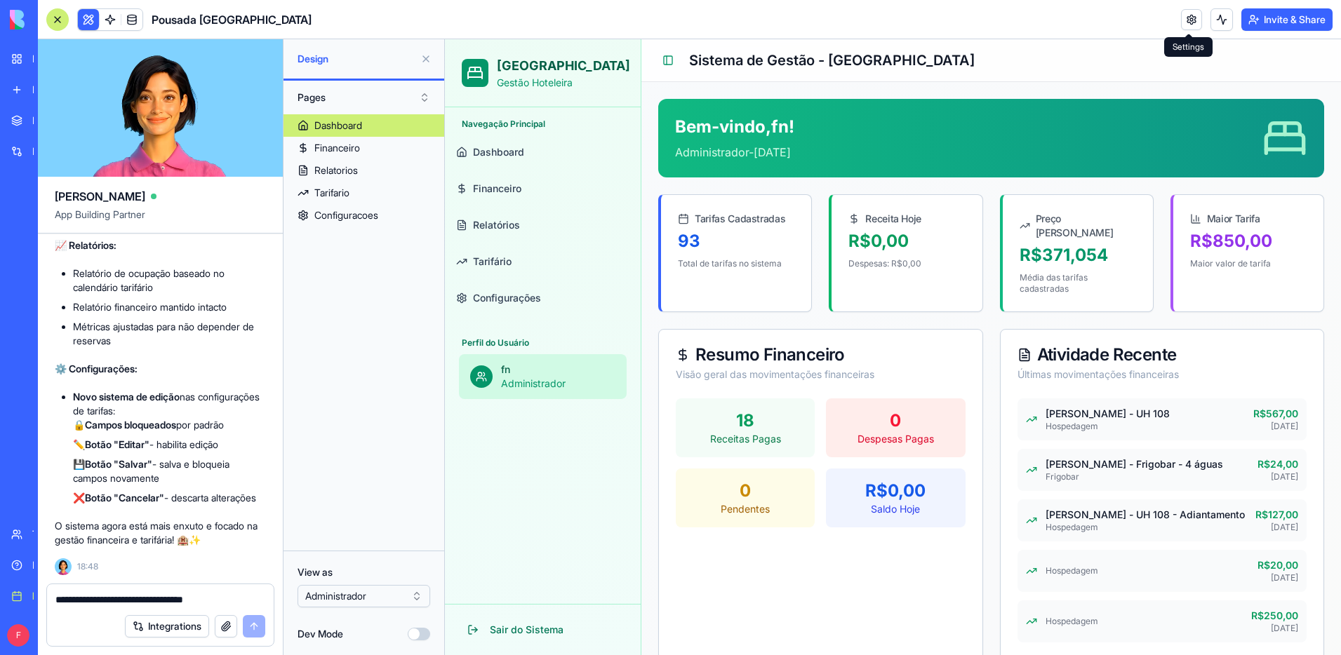
click at [1191, 25] on link at bounding box center [1191, 19] width 21 height 21
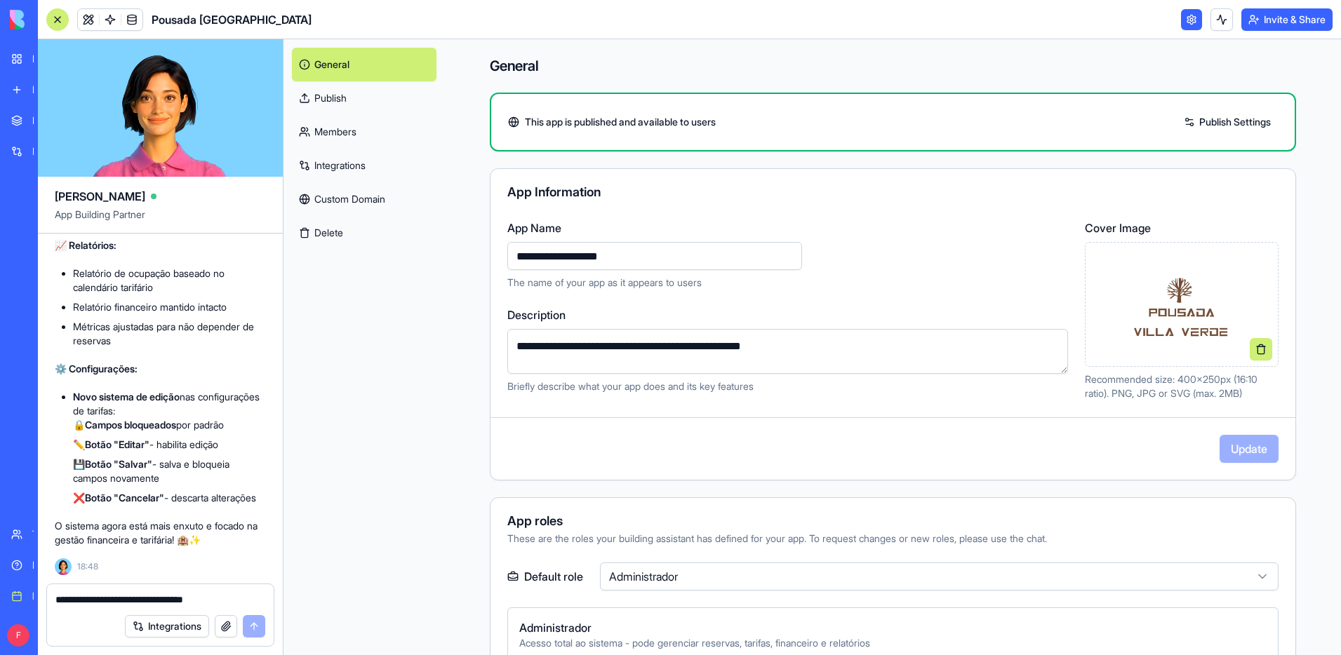
click at [348, 95] on link "Publish" at bounding box center [364, 98] width 145 height 34
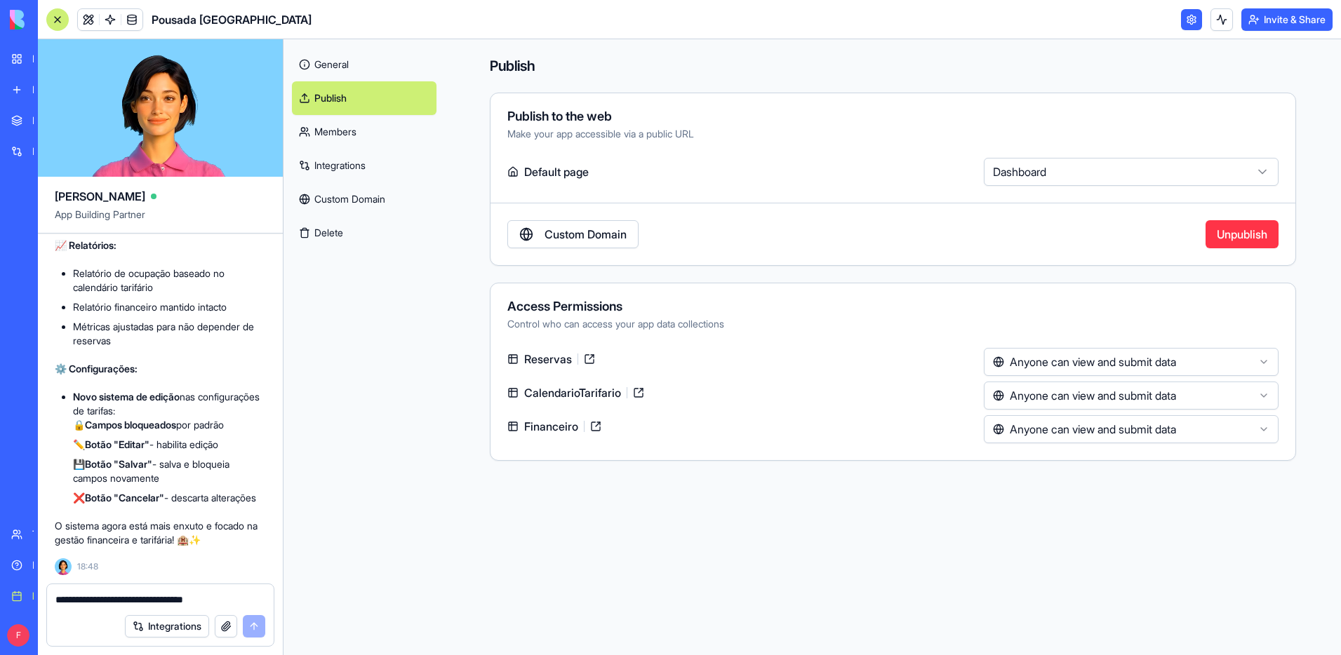
click at [361, 138] on link "Members" at bounding box center [364, 132] width 145 height 34
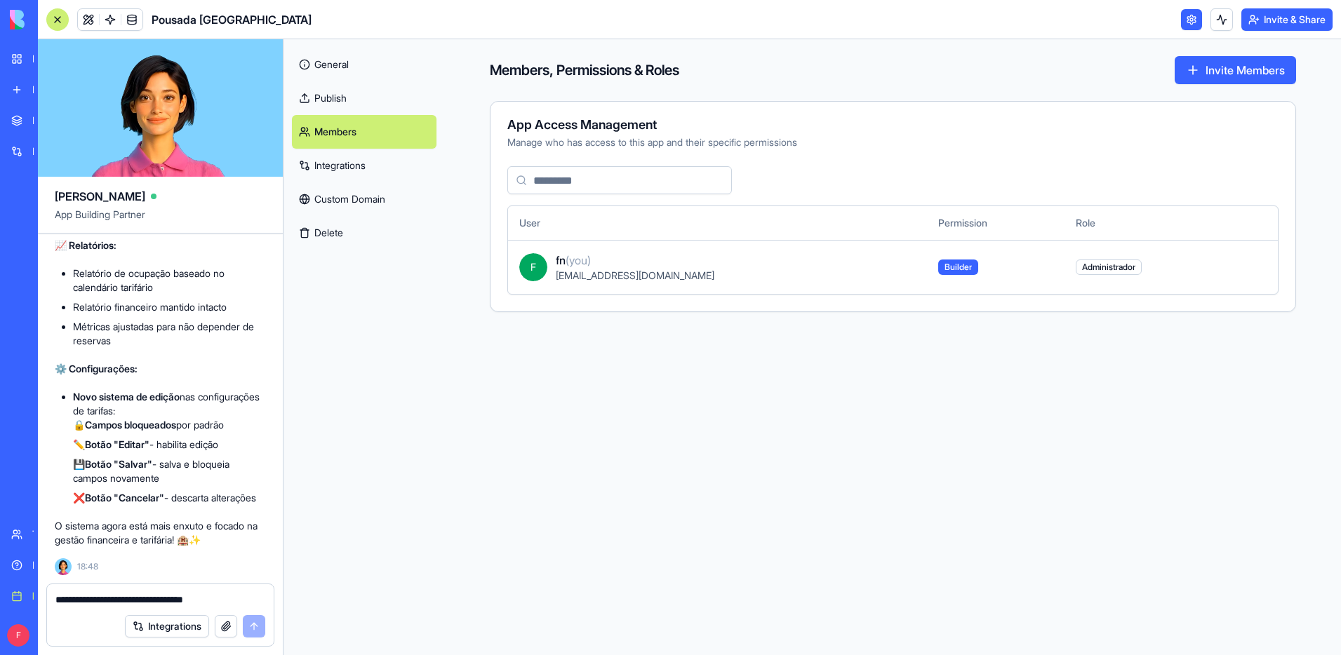
click at [351, 101] on link "Publish" at bounding box center [364, 98] width 145 height 34
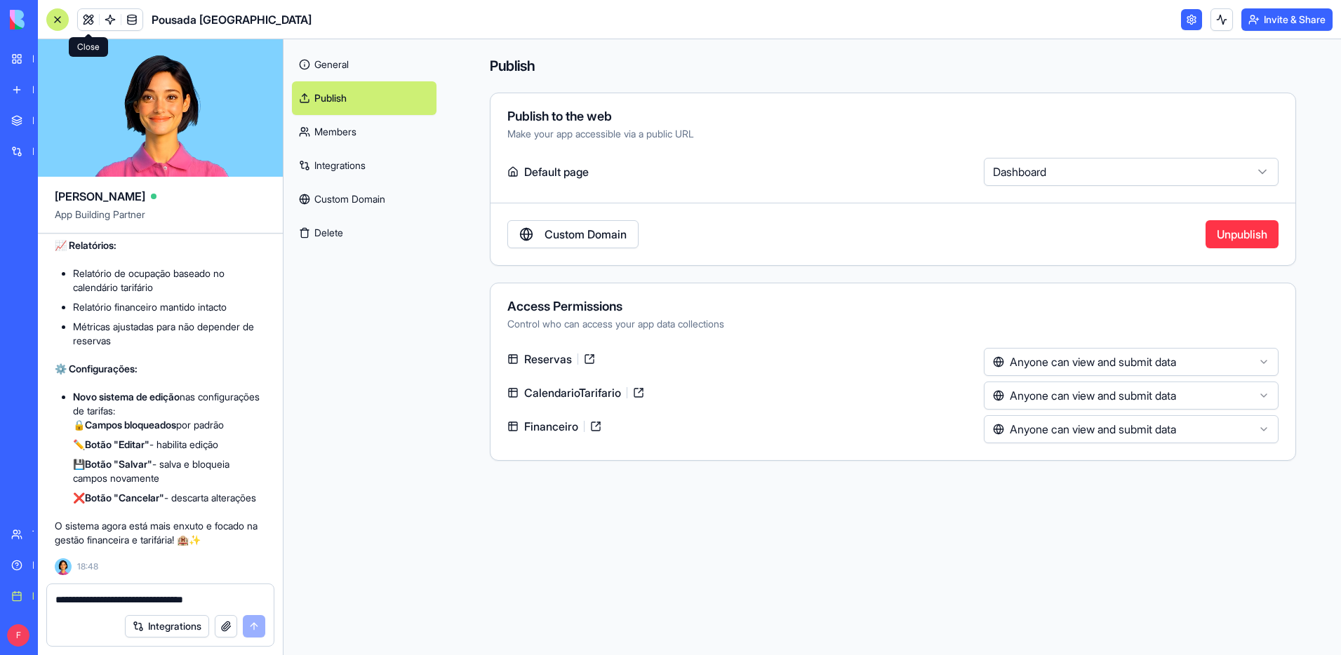
click at [86, 22] on link at bounding box center [88, 19] width 21 height 21
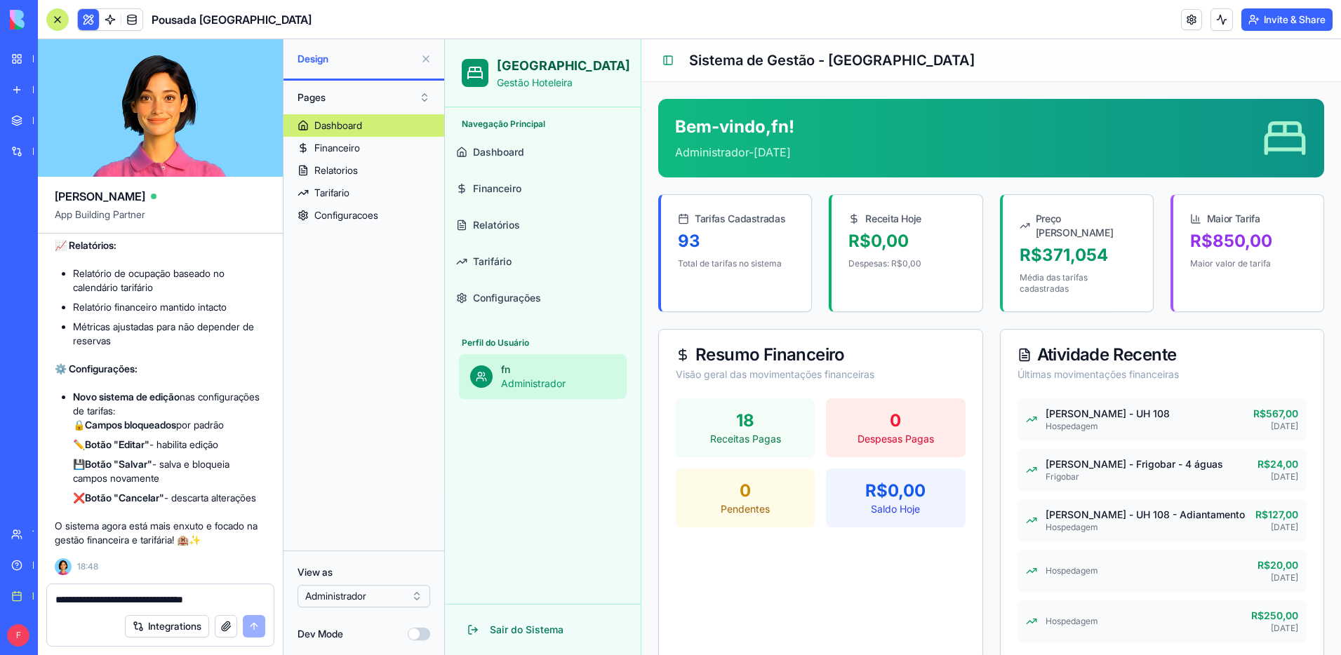
click at [144, 599] on textarea "**********" at bounding box center [160, 600] width 210 height 14
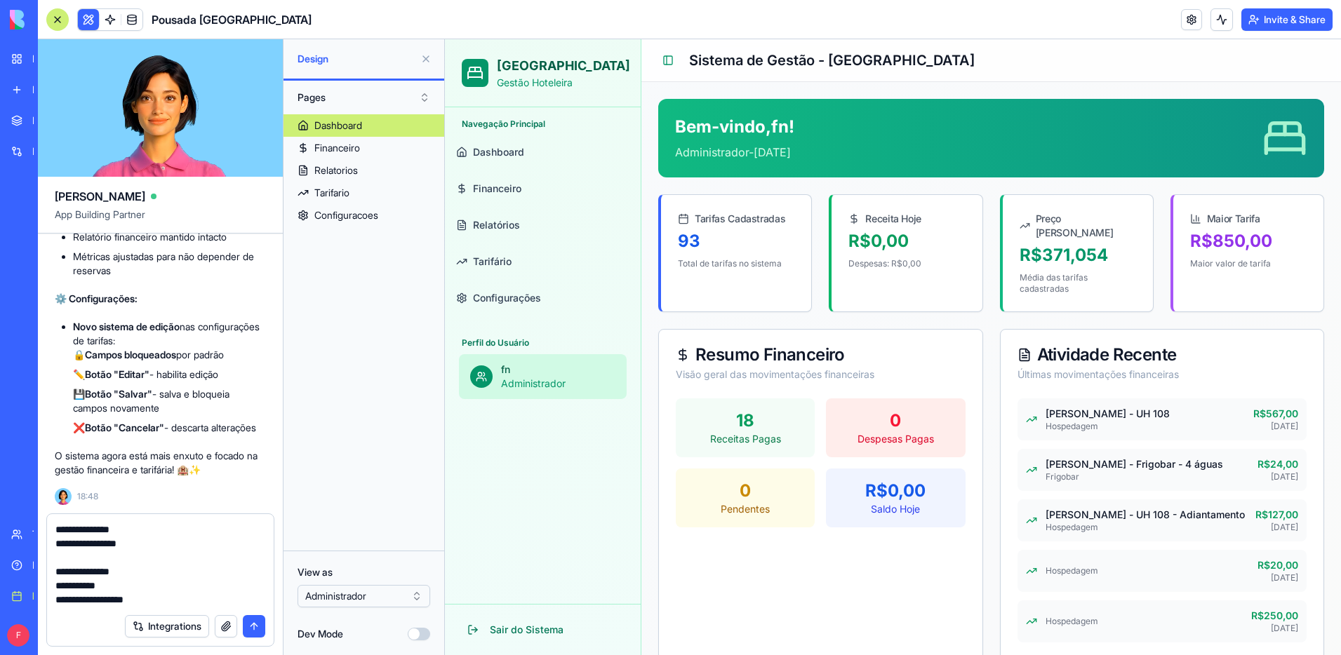
scroll to position [111, 0]
type textarea "**********"
click at [250, 625] on button "submit" at bounding box center [254, 626] width 22 height 22
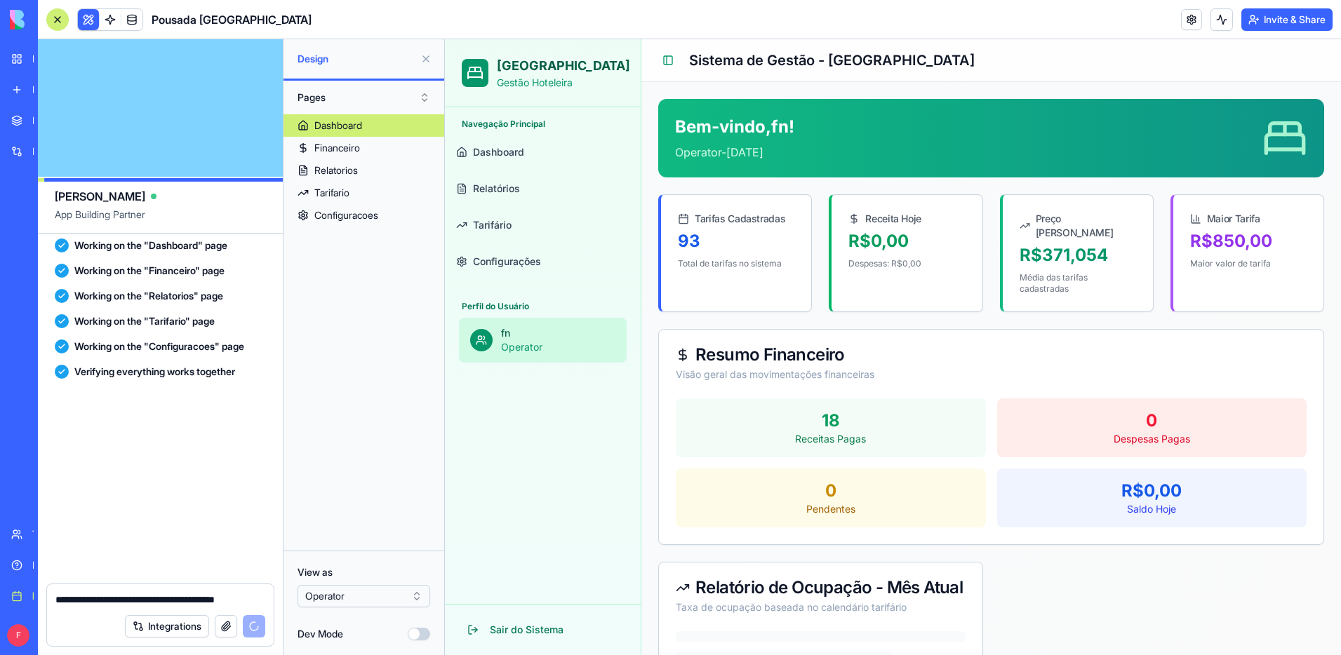
scroll to position [5681, 0]
